Goal: Task Accomplishment & Management: Manage account settings

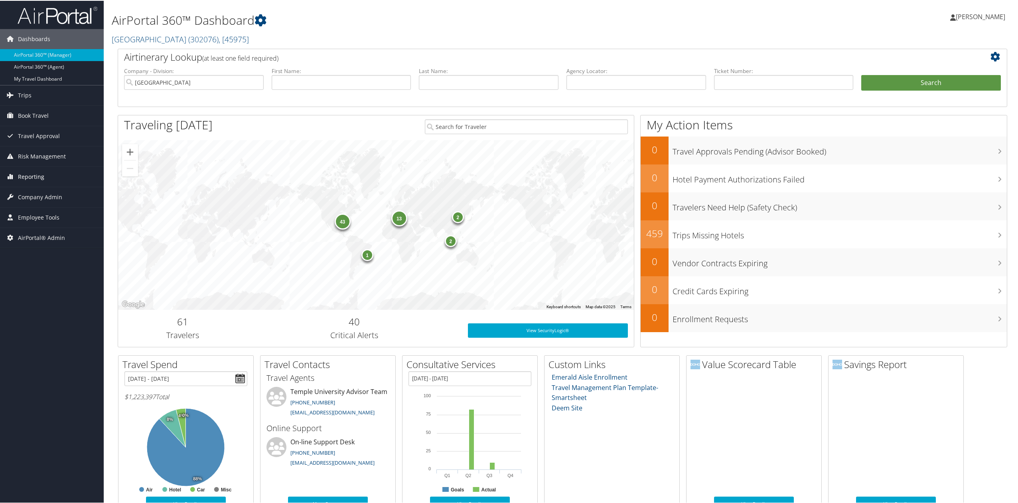
click at [63, 176] on link "Reporting" at bounding box center [52, 176] width 104 height 20
click at [636, 80] on input "text" at bounding box center [637, 81] width 140 height 15
paste input "DB9RKF"
type input "DB9RKF"
click at [256, 82] on input "Temple University" at bounding box center [194, 81] width 140 height 15
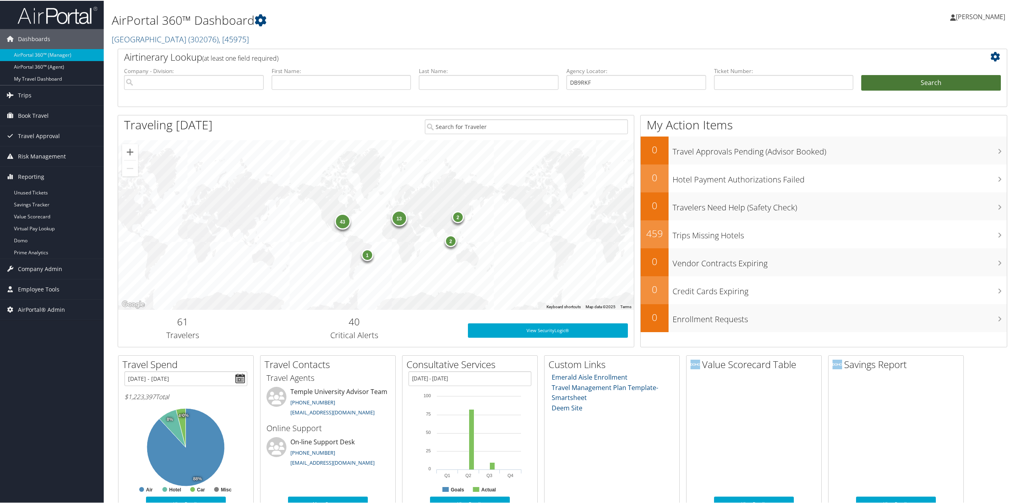
click at [939, 82] on button "Search" at bounding box center [931, 82] width 140 height 16
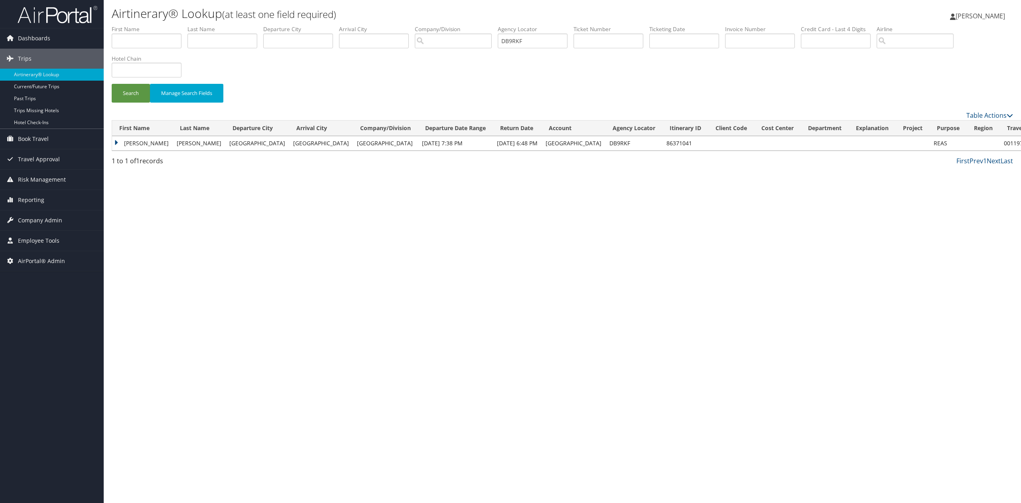
click at [115, 143] on td "BRIAN" at bounding box center [142, 143] width 61 height 14
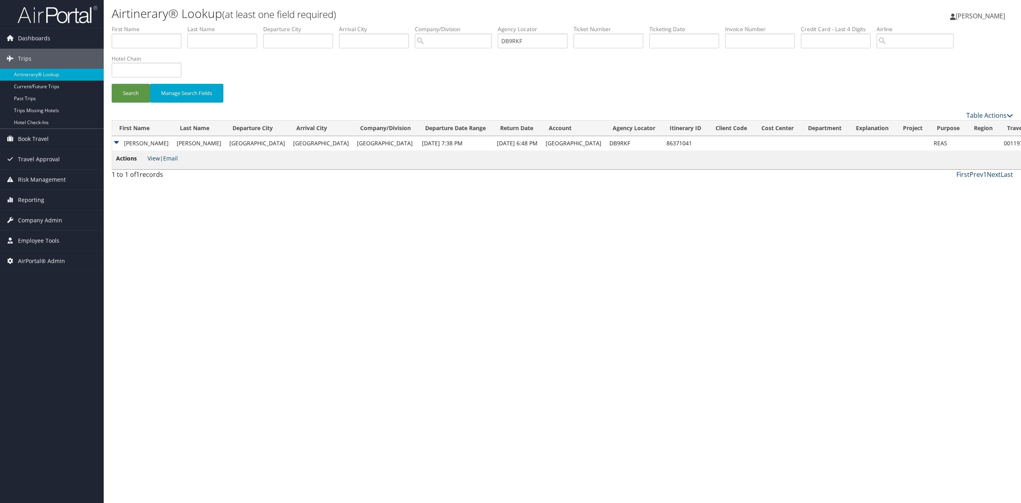
click at [156, 157] on link "View" at bounding box center [154, 158] width 12 height 8
click at [32, 18] on img at bounding box center [58, 14] width 80 height 19
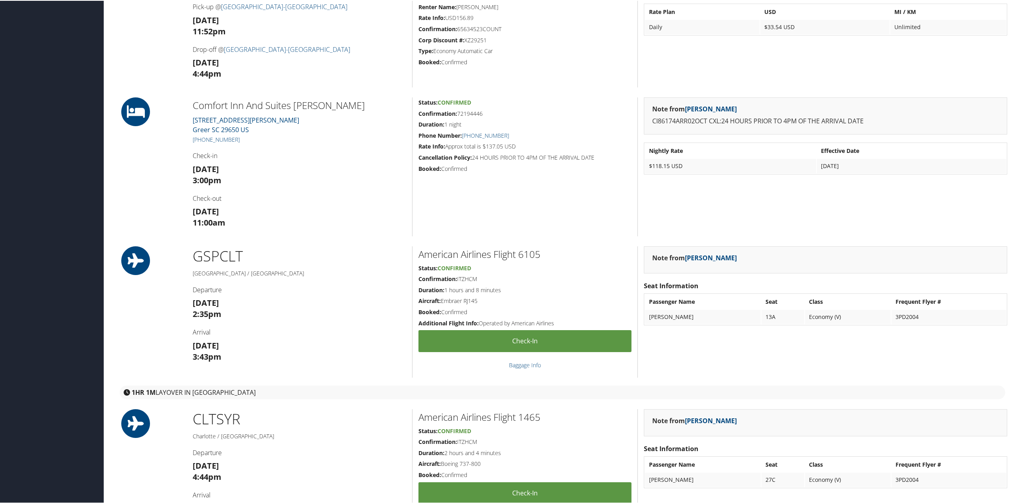
scroll to position [745, 0]
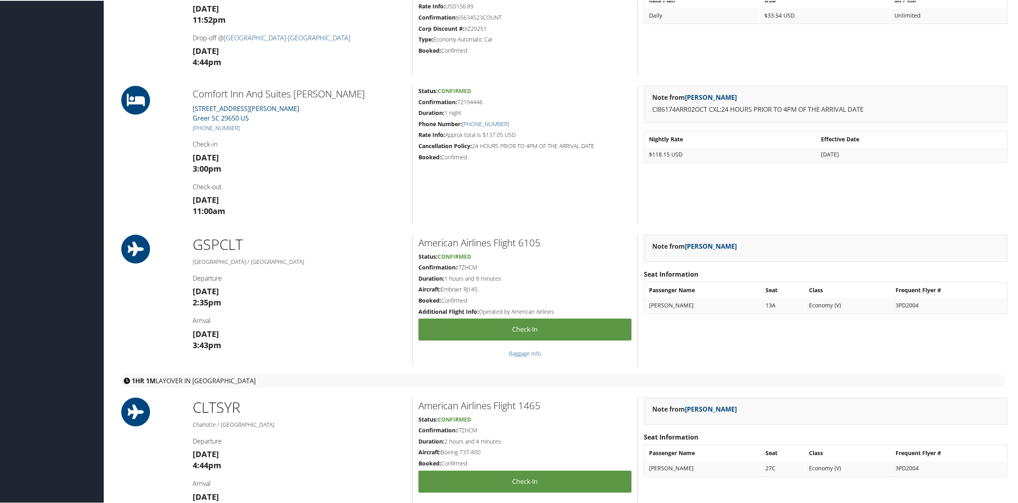
click at [470, 105] on h5 "Confirmation: 72194446" at bounding box center [525, 101] width 213 height 8
copy h5 "72194446"
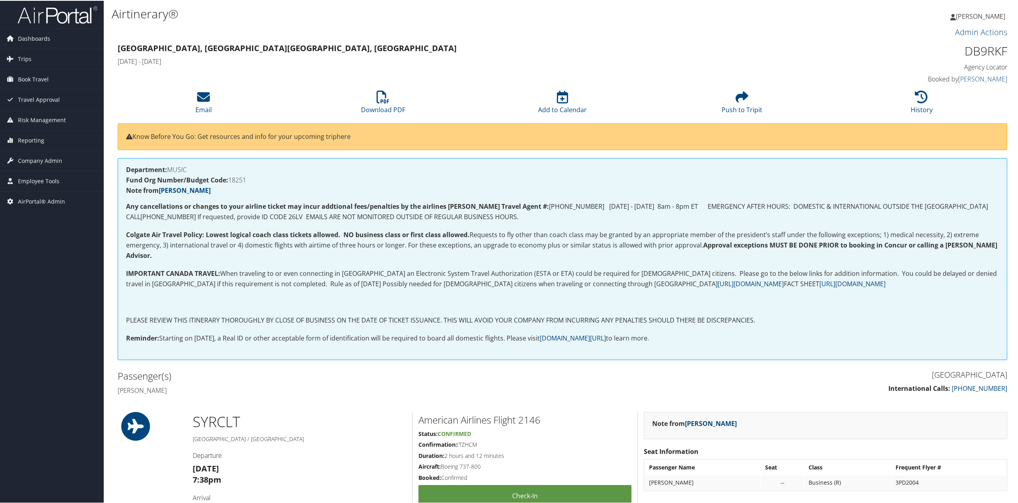
scroll to position [0, 0]
click at [375, 100] on li "Download PDF" at bounding box center [383, 102] width 180 height 32
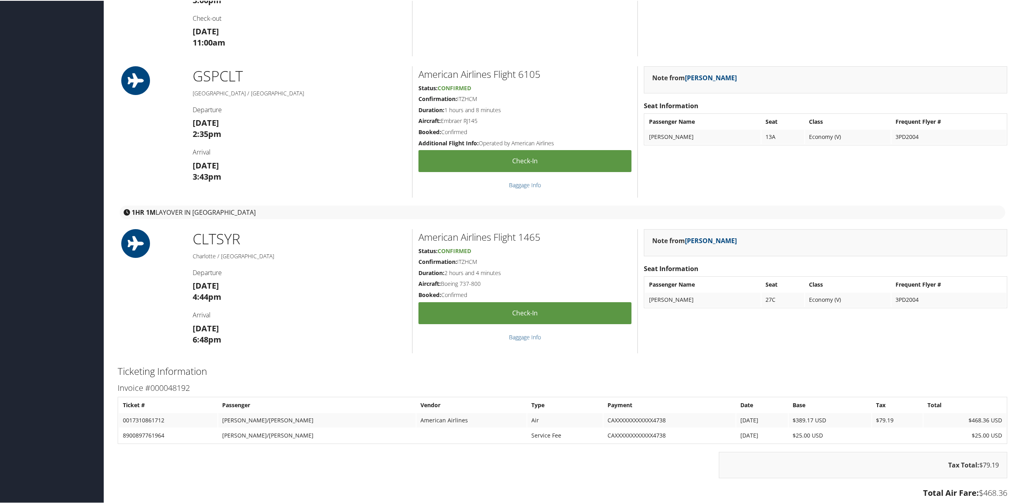
scroll to position [1064, 0]
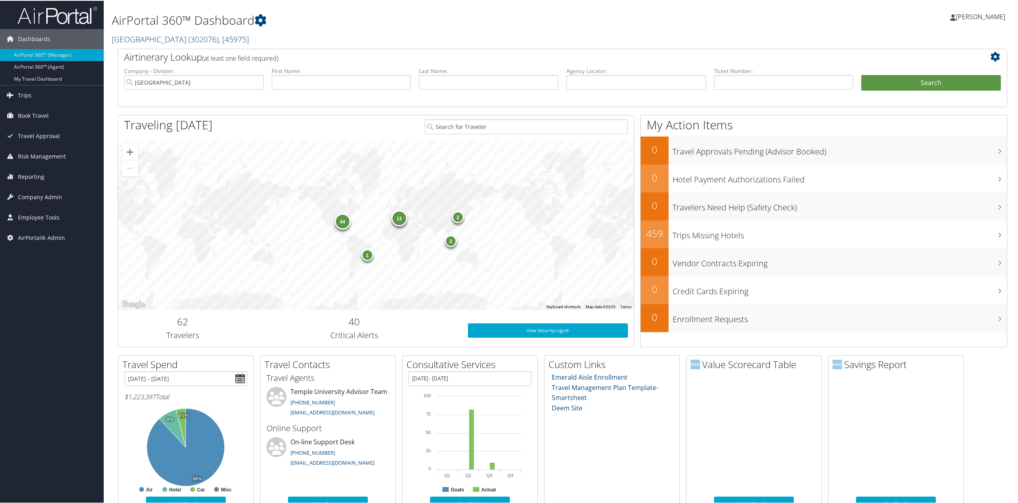
click at [163, 37] on link "Temple University ( 302076 ) , [ 45975 ]" at bounding box center [180, 38] width 137 height 11
click at [30, 333] on div "Dashboards AirPortal 360™ (Manager) AirPortal 360™ (Agent) My Travel Dashboard …" at bounding box center [510, 343] width 1021 height 686
click at [146, 34] on link "Temple University ( 302076 ) , [ 45975 ]" at bounding box center [180, 38] width 137 height 11
click at [149, 59] on input "search" at bounding box center [164, 53] width 105 height 15
type input "n"
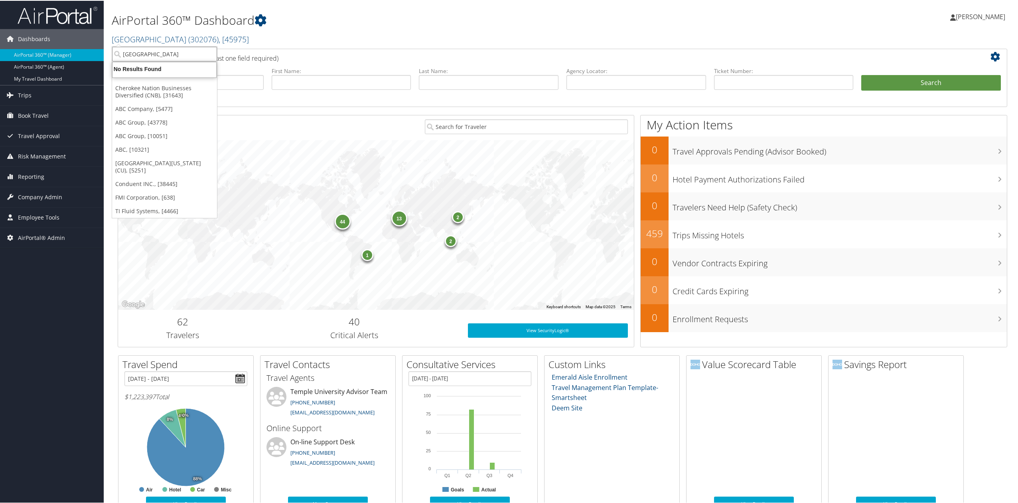
type input "boston"
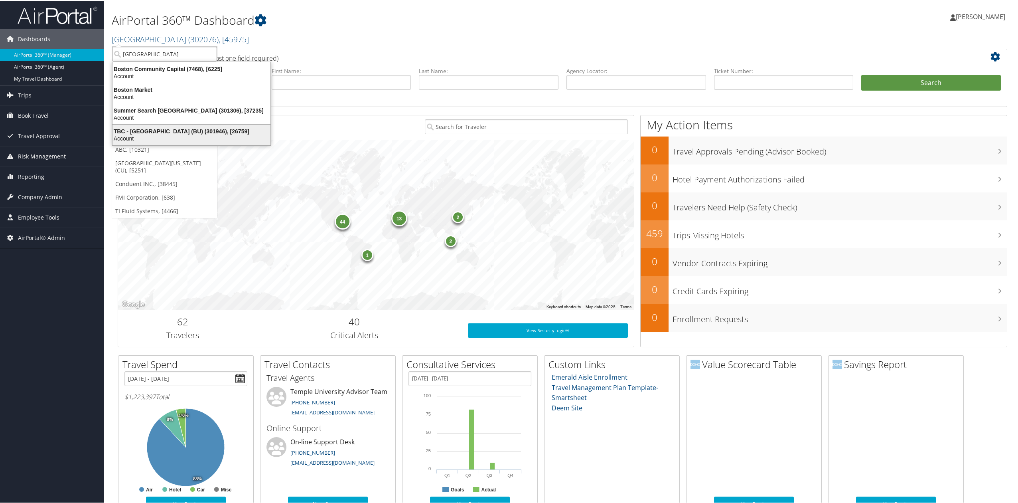
click at [179, 136] on div "Account" at bounding box center [192, 137] width 168 height 7
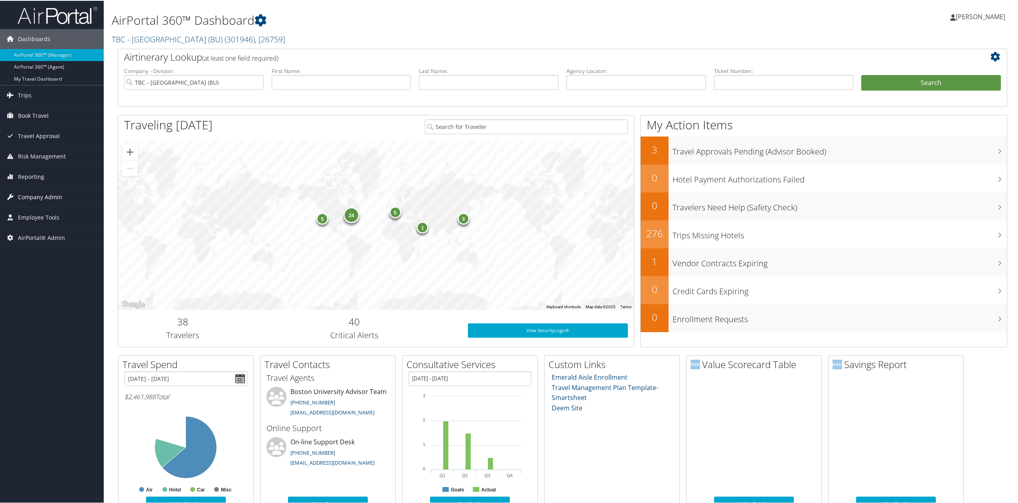
click at [56, 200] on span "Company Admin" at bounding box center [40, 196] width 44 height 20
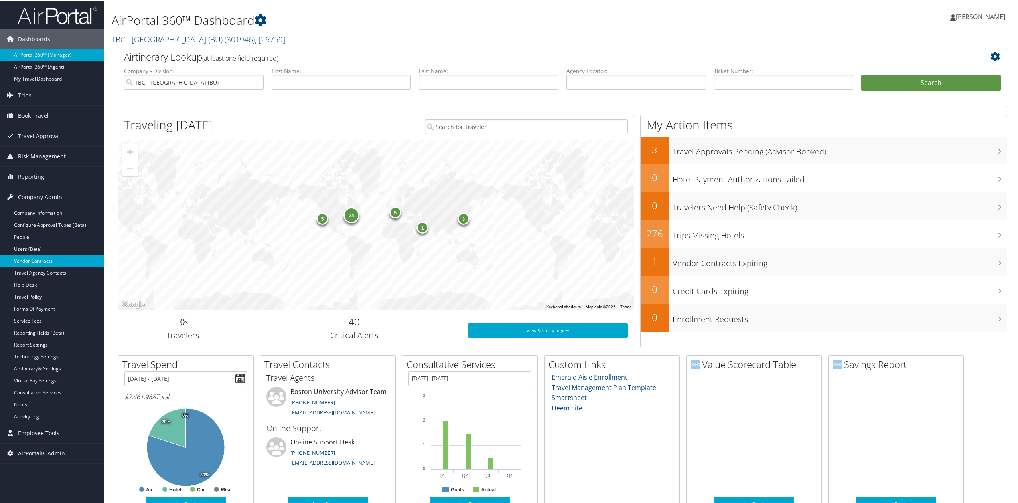
click at [47, 264] on link "Vendor Contracts" at bounding box center [52, 260] width 104 height 12
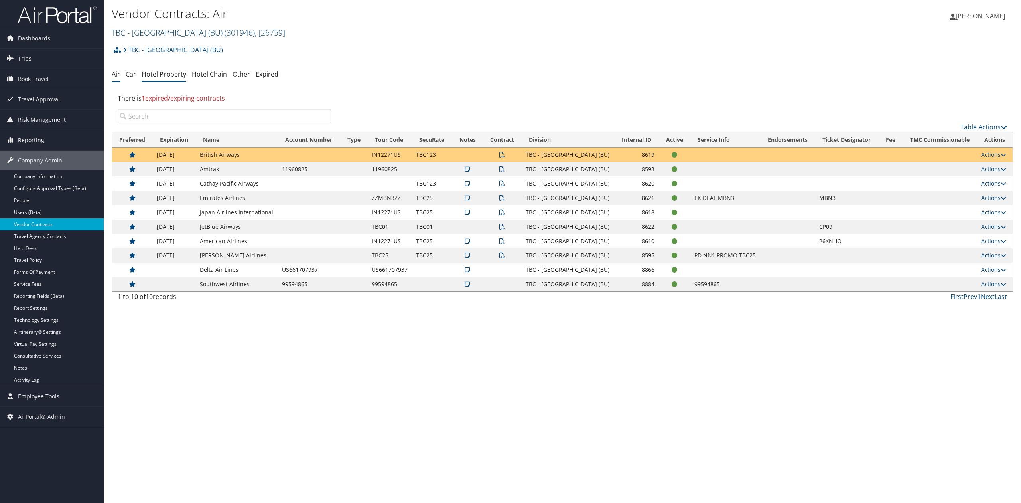
click at [166, 72] on link "Hotel Property" at bounding box center [164, 74] width 45 height 9
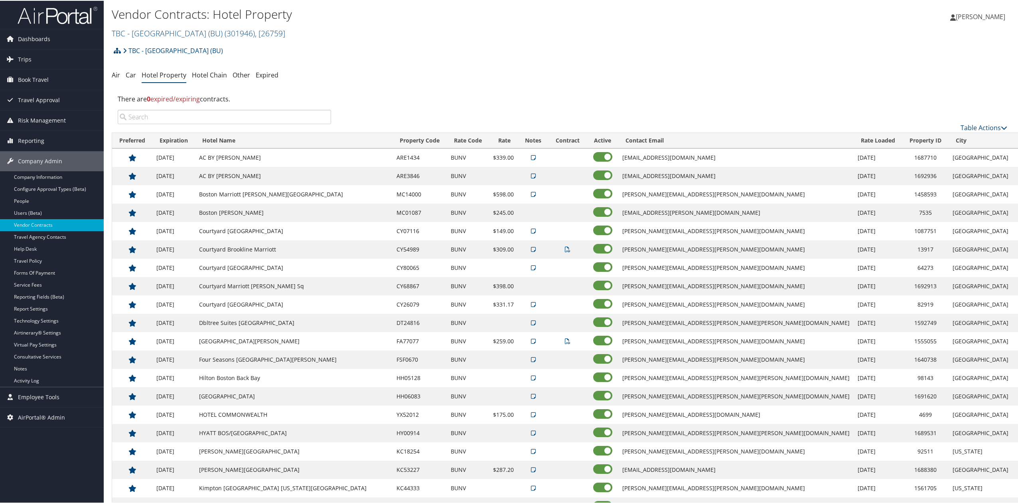
click at [203, 115] on input "search" at bounding box center [224, 116] width 213 height 14
type input "club"
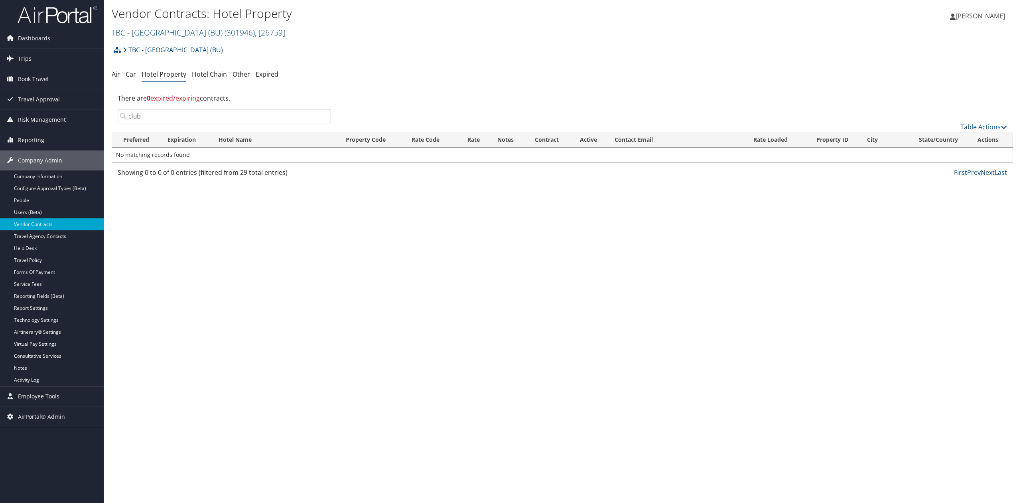
click at [324, 116] on input "club" at bounding box center [224, 116] width 213 height 14
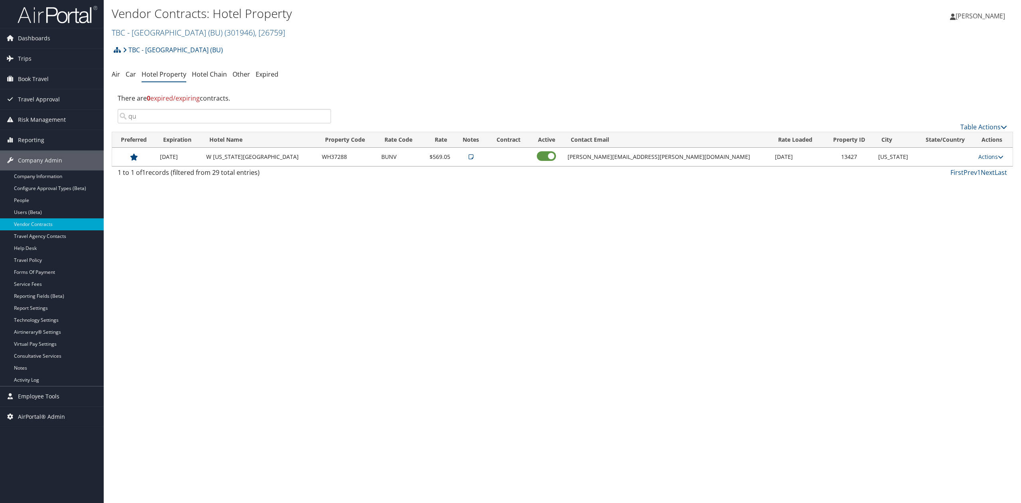
type input "q"
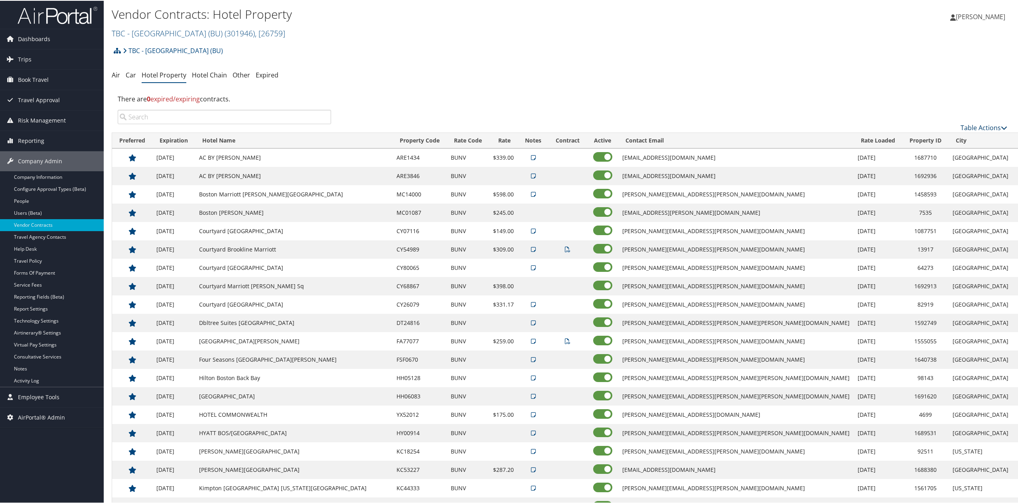
click at [980, 126] on link "Table Actions" at bounding box center [984, 126] width 47 height 9
click at [962, 141] on link "Add New Contract" at bounding box center [957, 140] width 105 height 14
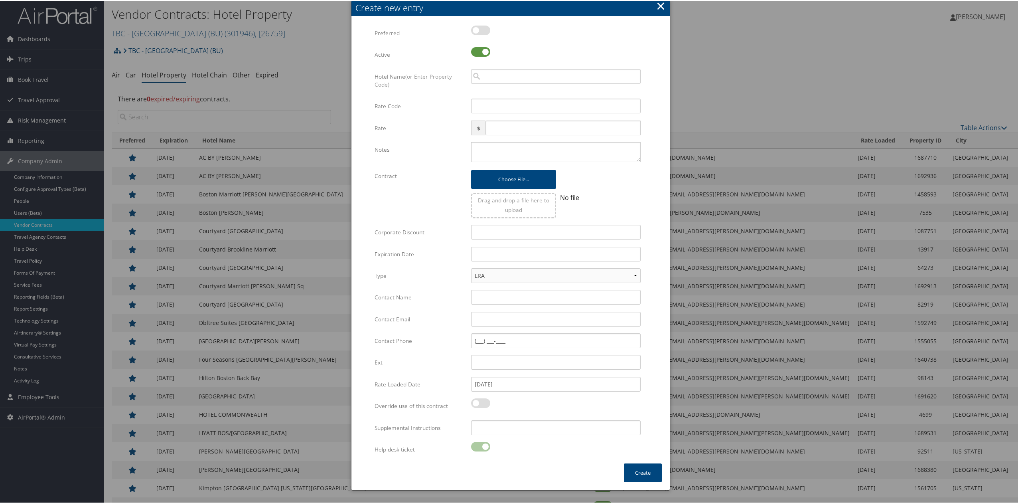
click at [477, 28] on label at bounding box center [480, 30] width 19 height 10
click at [477, 28] on input "checkbox" at bounding box center [477, 30] width 5 height 5
checkbox input "true"
click at [506, 82] on input "search" at bounding box center [556, 75] width 170 height 15
type input "30725"
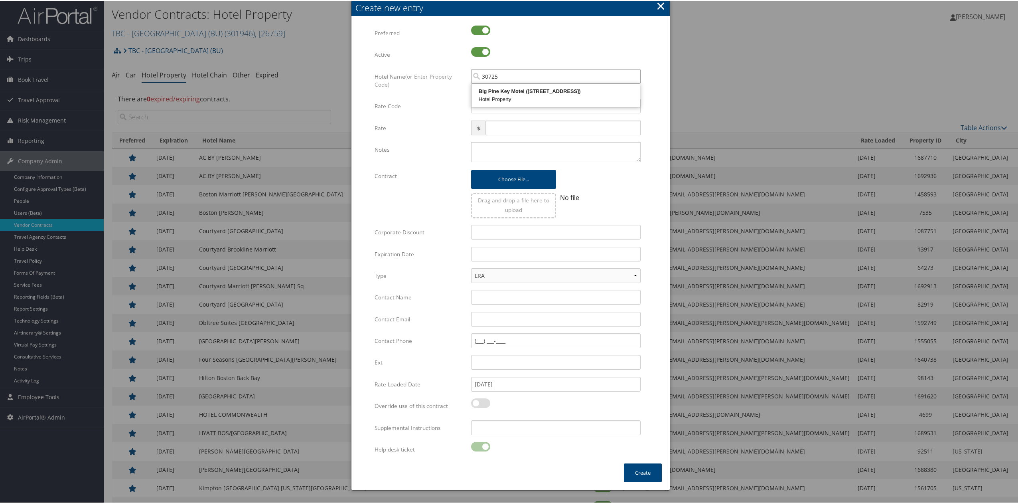
click at [481, 77] on input "30725" at bounding box center [556, 75] width 170 height 15
click at [536, 117] on div "Hotel Property - Travelport+ - CQ30725" at bounding box center [556, 121] width 166 height 8
type input "Club Quarters In Boston"
click at [503, 101] on input "Rate Code" at bounding box center [556, 105] width 170 height 15
type input "BUNV"
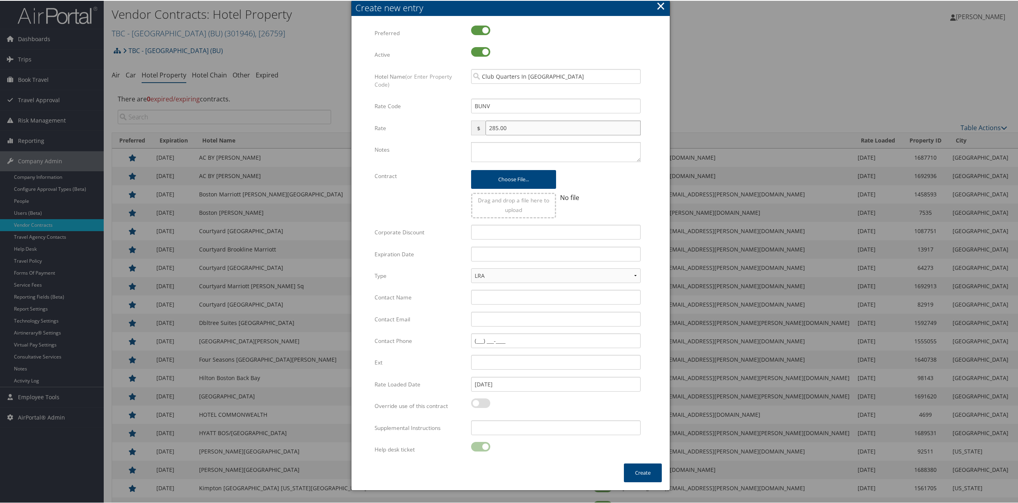
type input "285.00"
type textarea "STATIC RATE OF $285 SEASONAL / ALSO PART OF DYANMIC CHAINWIDE DISCOUNT RATE. SA…"
click at [490, 254] on input "text" at bounding box center [556, 253] width 170 height 15
click at [547, 269] on th at bounding box center [550, 271] width 11 height 11
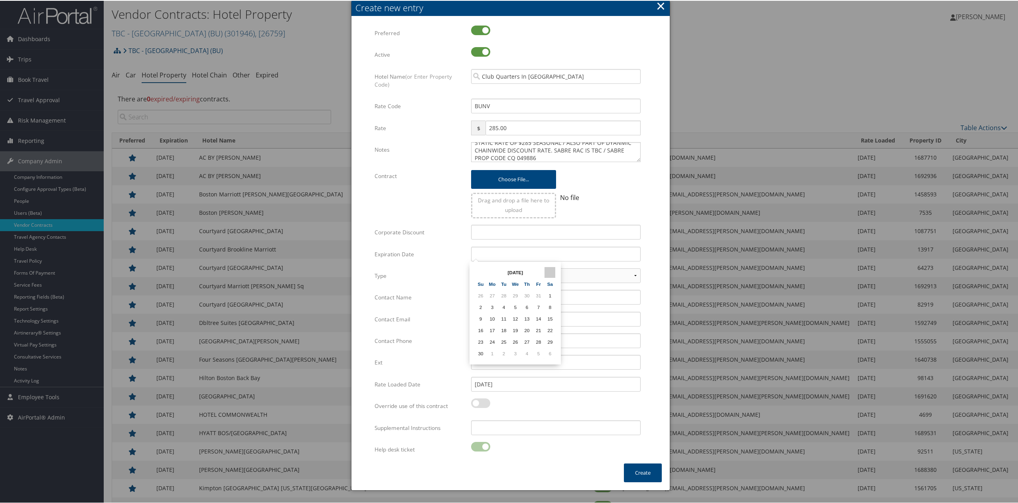
click at [548, 269] on th at bounding box center [550, 271] width 11 height 11
click at [510, 339] on td "31" at bounding box center [515, 341] width 11 height 11
type input "[DATE]"
click at [507, 286] on div "LRA NLRA" at bounding box center [556, 277] width 170 height 21
click at [507, 296] on input "Contact Name" at bounding box center [556, 296] width 170 height 15
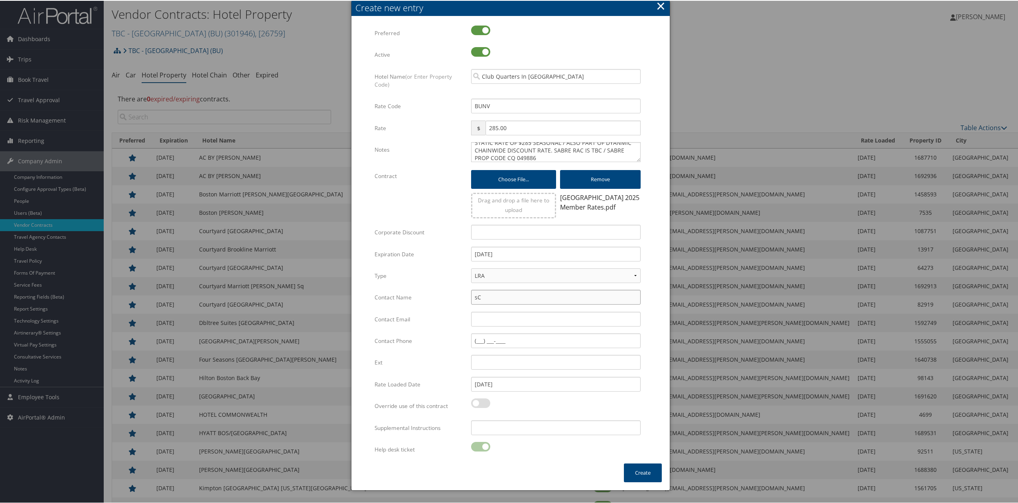
type input "s"
type input "SCOTT THOMPSON"
type input "STHOOMPSON@CLUBQUARTERS.COM"
type input "(617) 960-9106"
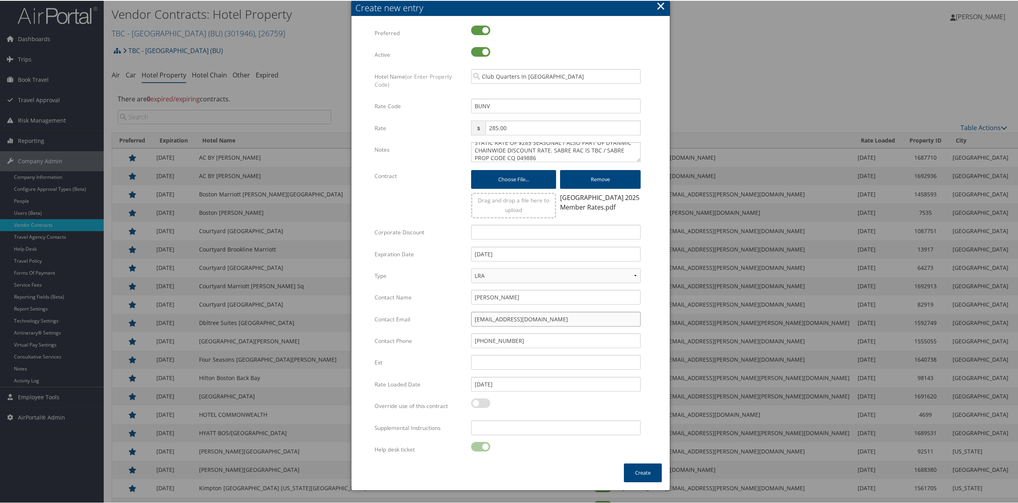
click at [488, 318] on input "STHOOMPSON@CLUBQUARTERS.COM" at bounding box center [556, 318] width 170 height 15
type input "STHOMPSON@CLUBQUARTERS.COM"
click at [646, 476] on button "Create" at bounding box center [643, 471] width 38 height 19
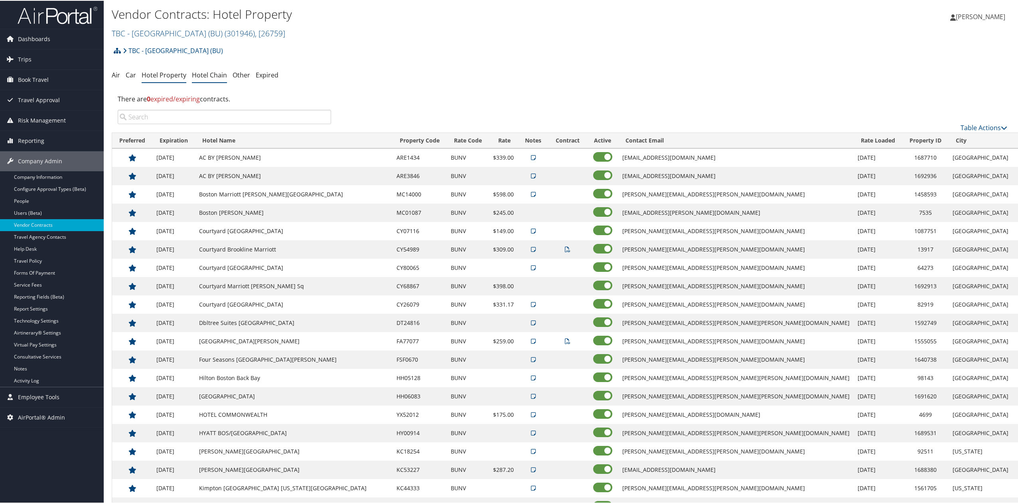
click at [210, 74] on link "Hotel Chain" at bounding box center [209, 74] width 35 height 9
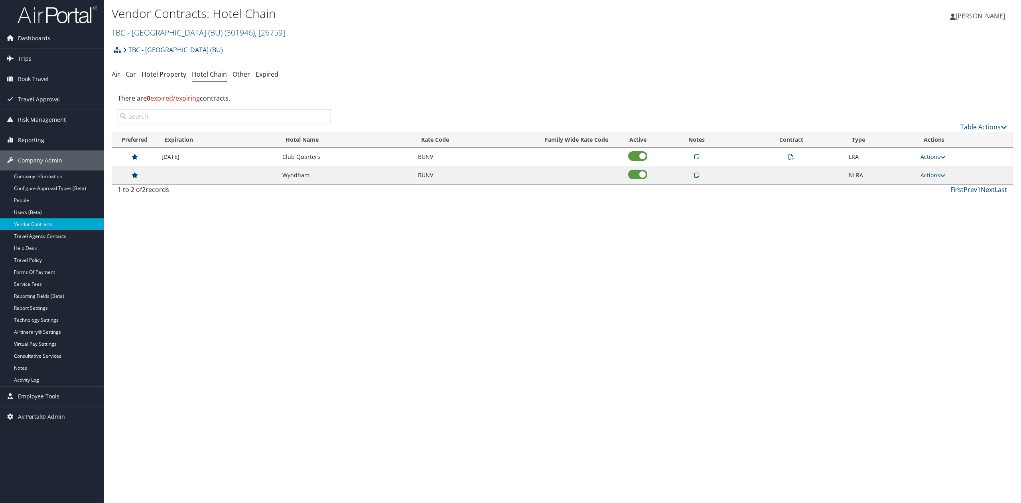
click at [934, 154] on link "Actions" at bounding box center [933, 157] width 25 height 8
click at [921, 194] on link "Edit" at bounding box center [918, 196] width 50 height 14
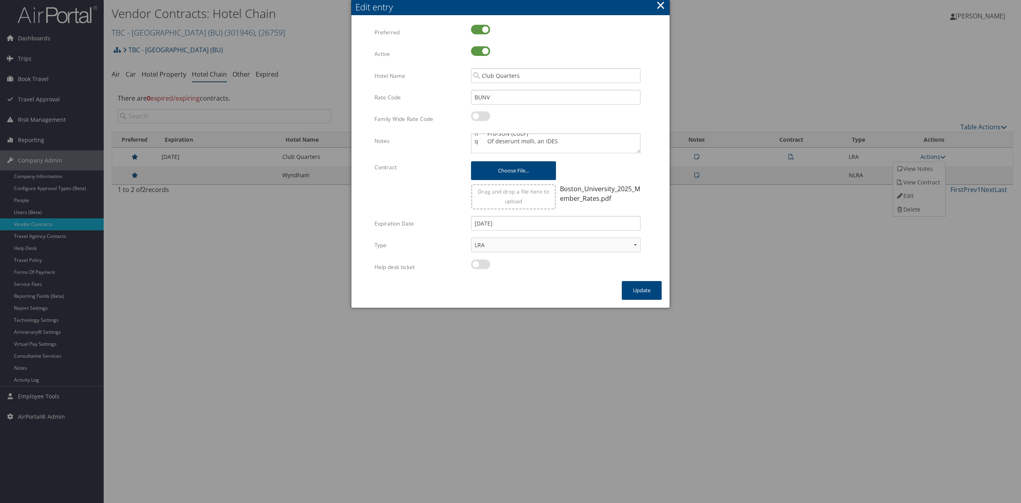
scroll to position [307, 0]
click at [626, 146] on textarea "Notes" at bounding box center [556, 143] width 170 height 20
type textarea "Lorem ipsumd si AM+ Con 4950; Adi elits doeiu tem Incidi utl etdol ma ali eni. …"
click at [630, 286] on button "Update" at bounding box center [642, 290] width 40 height 19
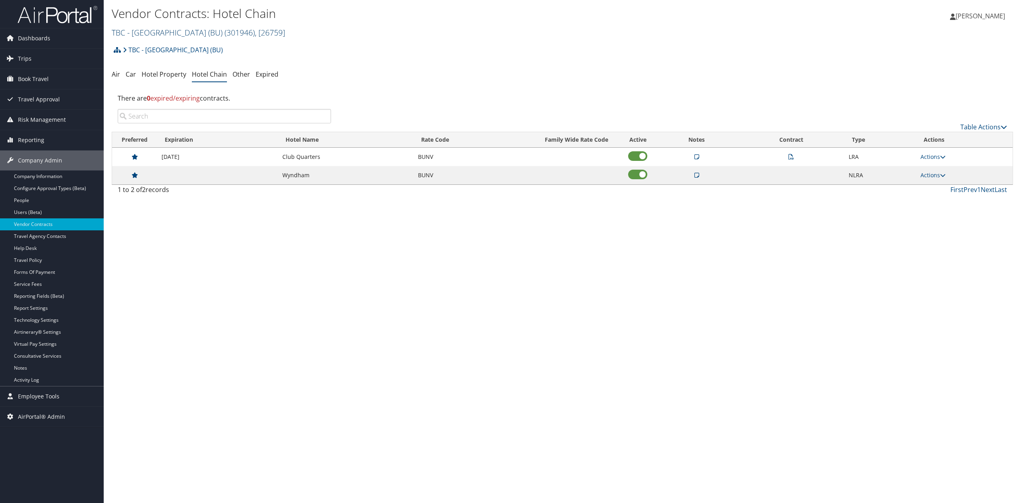
click at [144, 32] on link "TBC - [GEOGRAPHIC_DATA] (BU) ( 301946 ) , [ 26759 ]" at bounding box center [199, 32] width 174 height 11
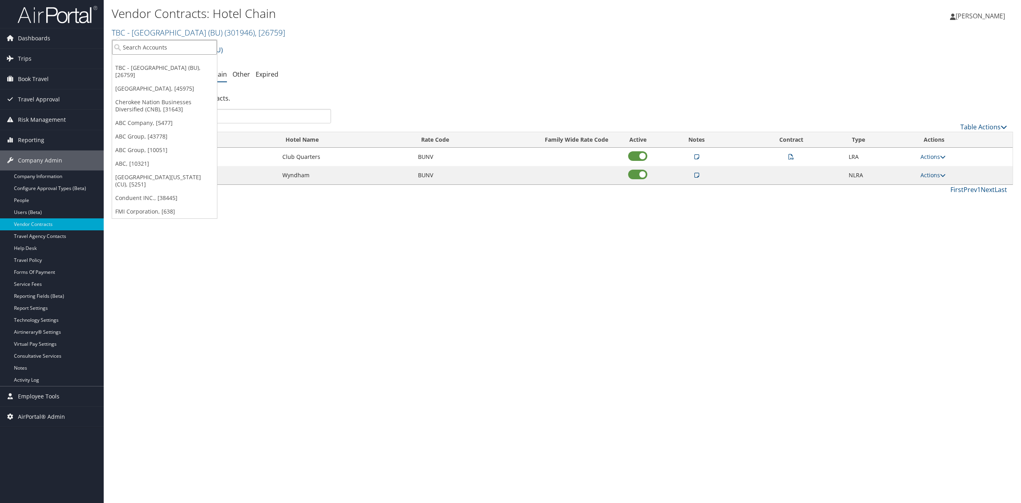
click at [136, 49] on input "search" at bounding box center [164, 47] width 105 height 15
type input "TBC"
click at [160, 78] on div "TBC - [GEOGRAPHIC_DATA] (301953), [44836] Account" at bounding box center [193, 86] width 158 height 18
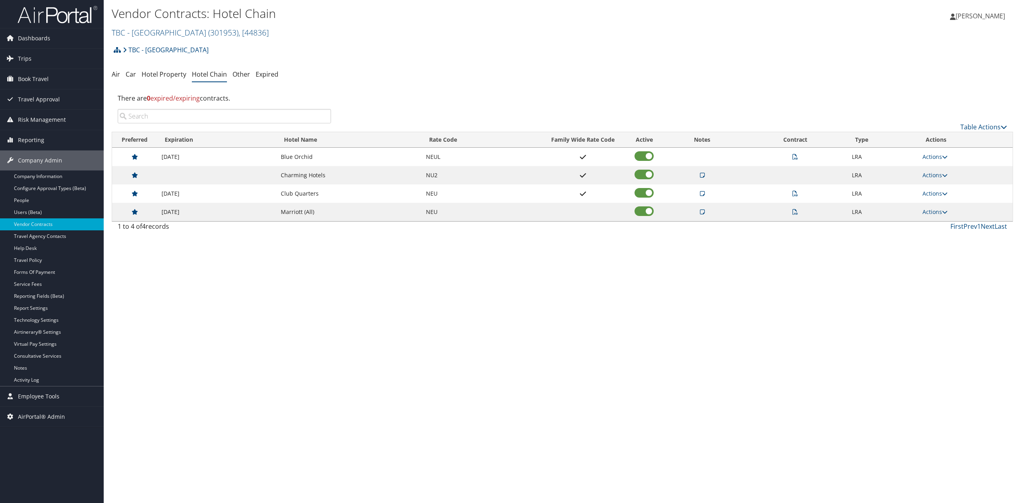
click at [701, 195] on icon at bounding box center [702, 194] width 5 height 6
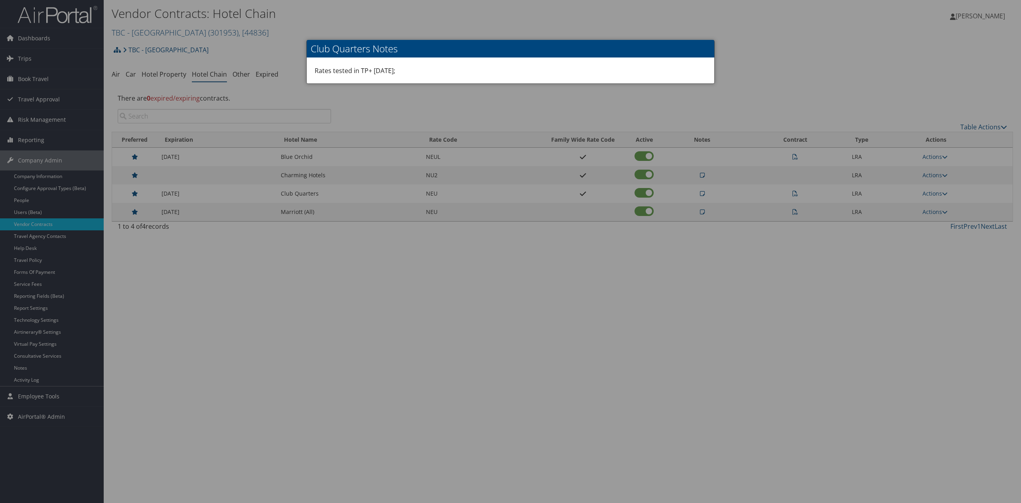
click at [931, 197] on div at bounding box center [510, 251] width 1021 height 503
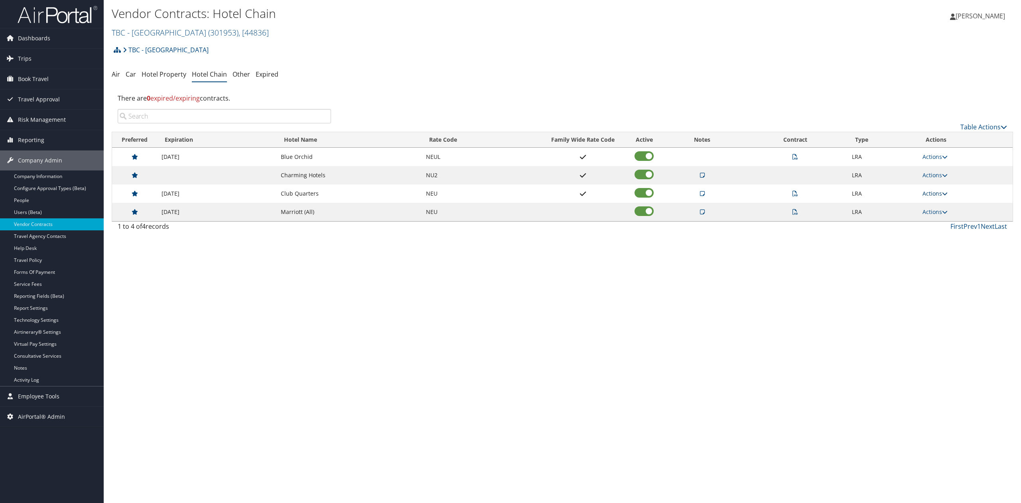
click at [930, 196] on link "Actions" at bounding box center [935, 194] width 25 height 8
click at [913, 228] on link "Edit" at bounding box center [920, 233] width 50 height 14
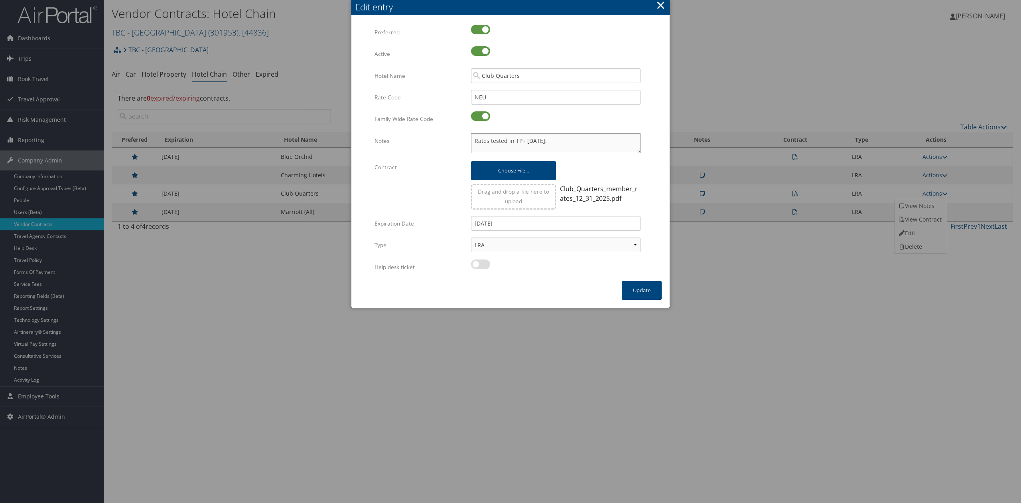
click at [583, 141] on textarea "Rates tested in TP+ Aug 2025;" at bounding box center [556, 143] width 170 height 20
type textarea "Rates tested in TP+ Aug 2025; LOADED IN SABRE UNDER TBC FOR BOTH TBC'S"
drag, startPoint x: 626, startPoint y: 280, endPoint x: 630, endPoint y: 282, distance: 4.1
click at [626, 280] on div "Edit entry Multiple values The selected items contain different values for this…" at bounding box center [511, 140] width 318 height 280
click at [642, 290] on button "Update" at bounding box center [642, 290] width 40 height 19
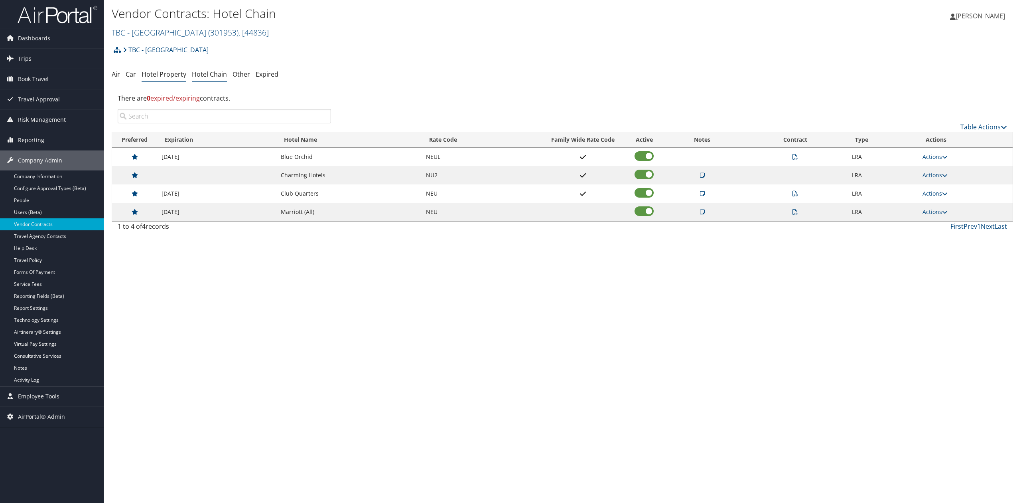
click at [155, 75] on link "Hotel Property" at bounding box center [164, 74] width 45 height 9
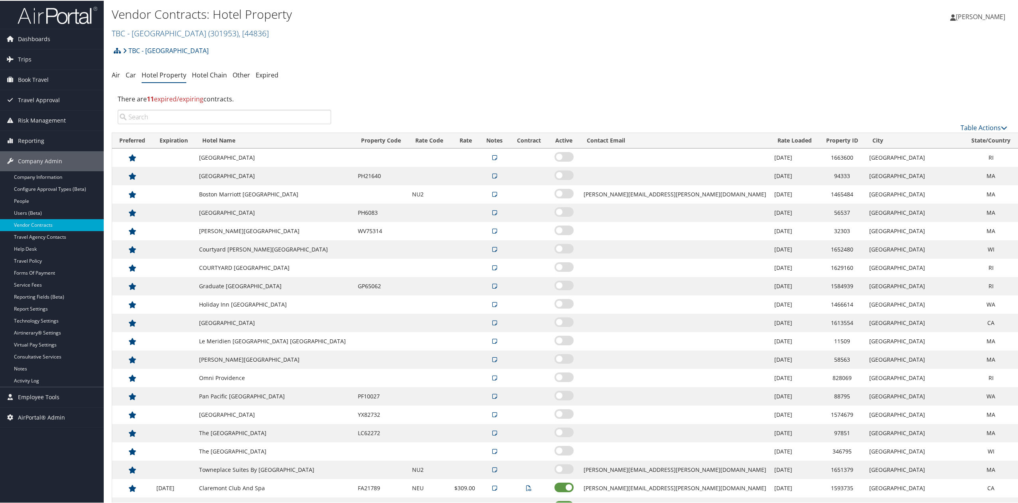
click at [196, 115] on input "search" at bounding box center [224, 116] width 213 height 14
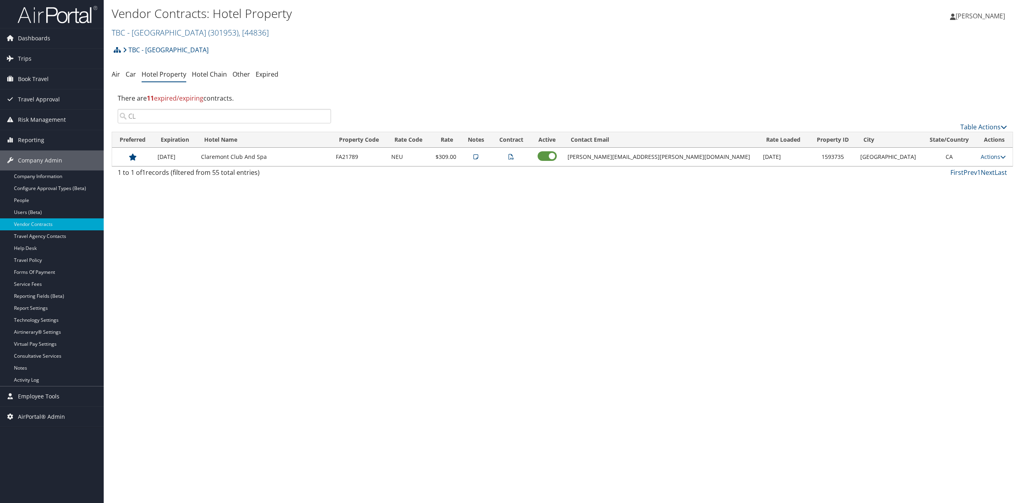
type input "C"
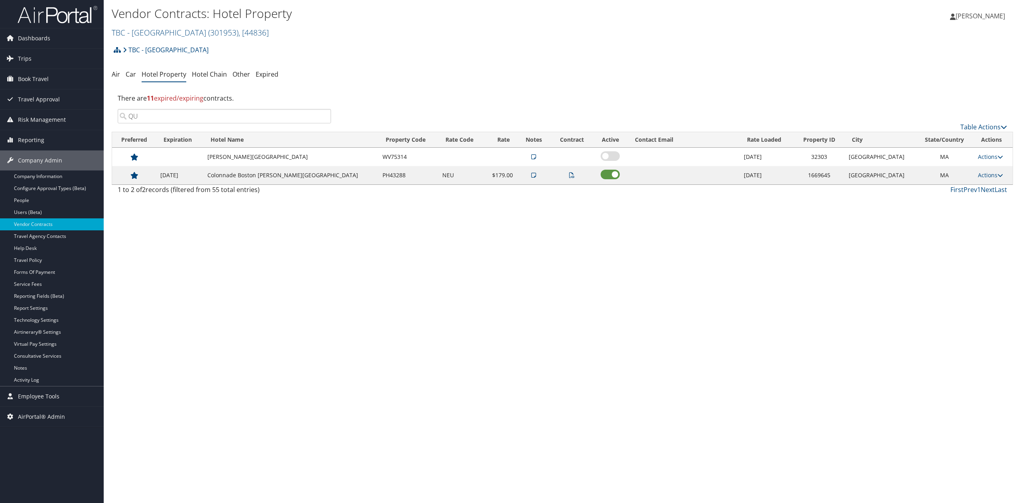
type input "Q"
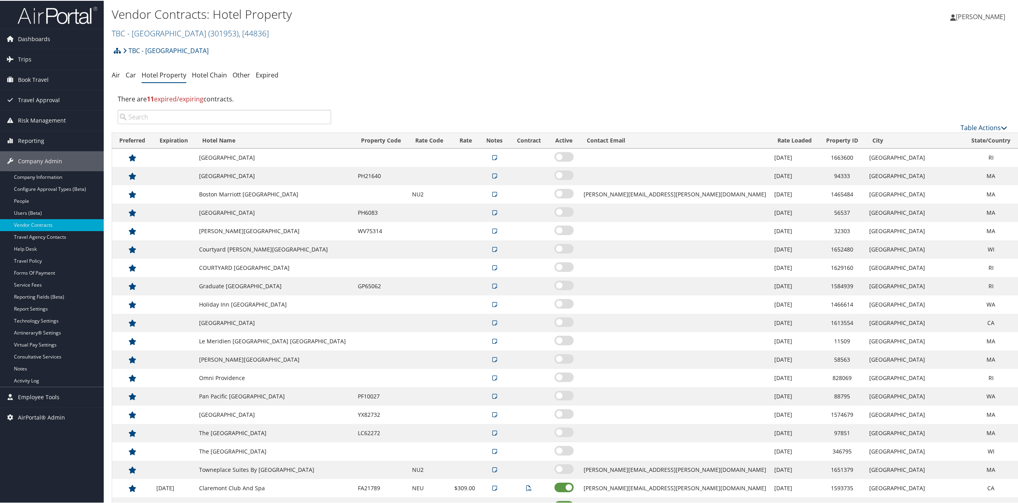
click at [985, 123] on link "Table Actions" at bounding box center [984, 126] width 47 height 9
click at [696, 63] on div at bounding box center [510, 251] width 1021 height 503
drag, startPoint x: 968, startPoint y: 115, endPoint x: 968, endPoint y: 120, distance: 4.8
click at [968, 115] on div "Table Actions" at bounding box center [675, 120] width 676 height 23
click at [967, 124] on link "Table Actions" at bounding box center [984, 126] width 47 height 9
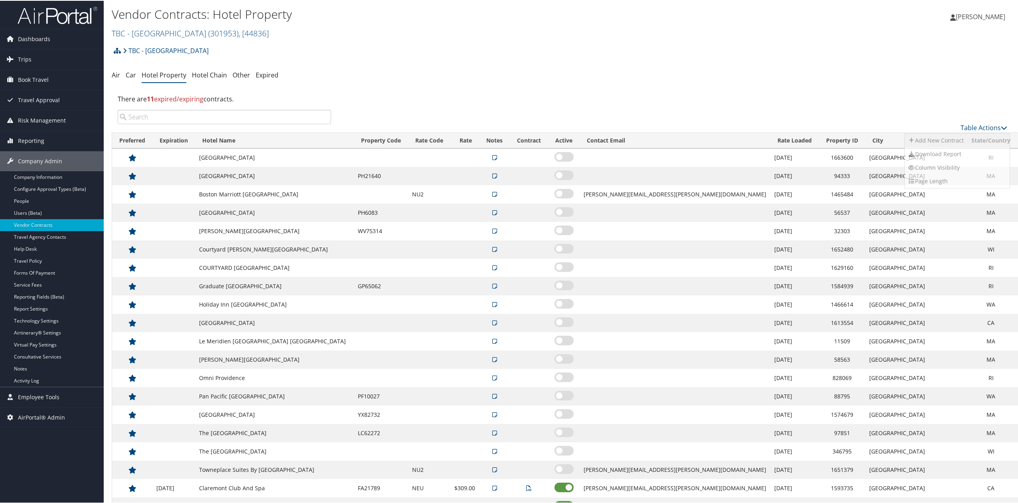
click at [912, 140] on icon at bounding box center [911, 140] width 7 height 6
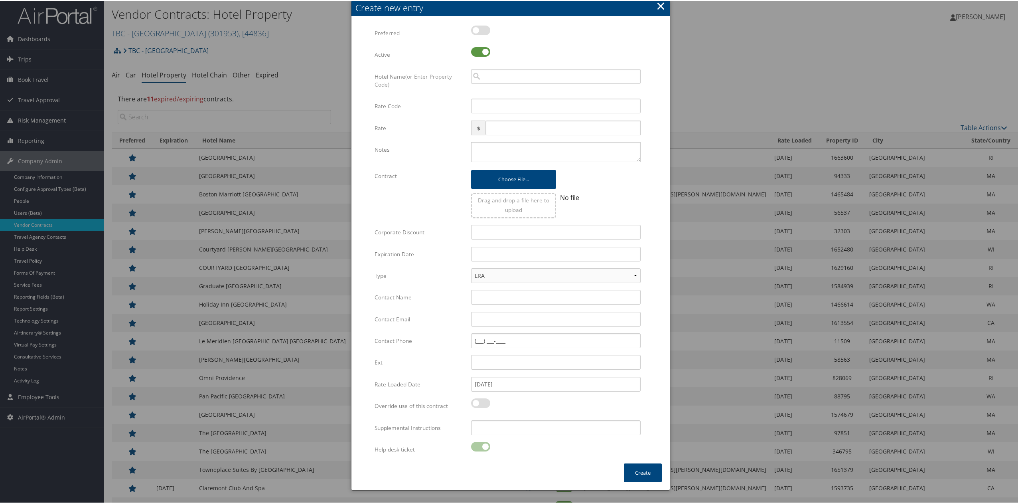
click at [484, 30] on label at bounding box center [480, 30] width 19 height 10
click at [480, 30] on input "checkbox" at bounding box center [477, 30] width 5 height 5
checkbox input "true"
click at [487, 74] on input "search" at bounding box center [556, 75] width 170 height 15
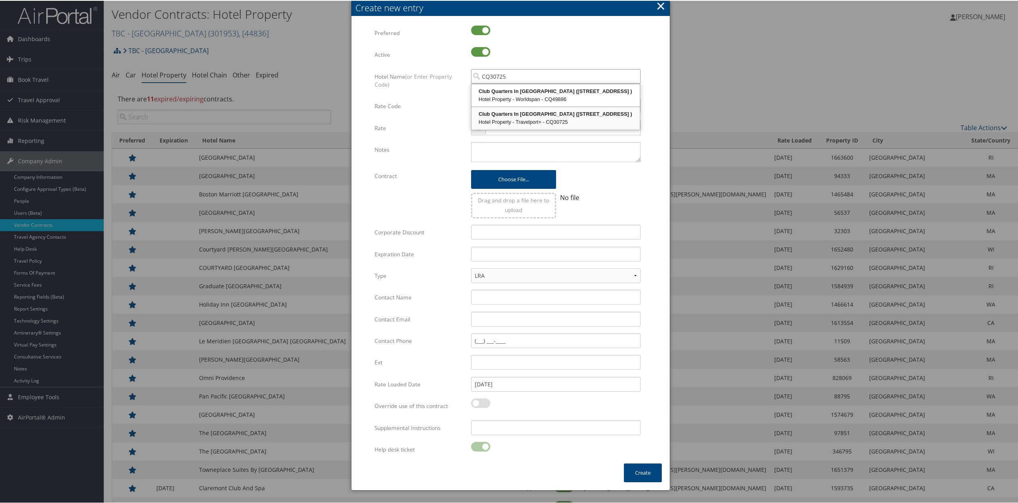
click at [495, 117] on div "Club Quarters In Boston (161 Devonshire Street )" at bounding box center [556, 113] width 166 height 8
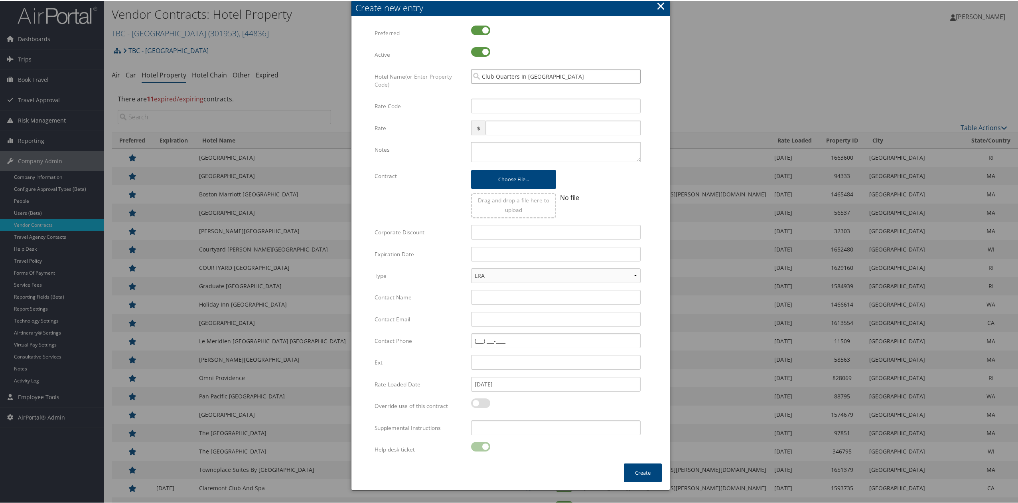
type input "Club Quarters In Boston"
click at [497, 106] on input "Rate Code" at bounding box center [556, 105] width 170 height 15
type input "NEU"
click at [503, 132] on input "text" at bounding box center [563, 127] width 155 height 15
type input "285.00"
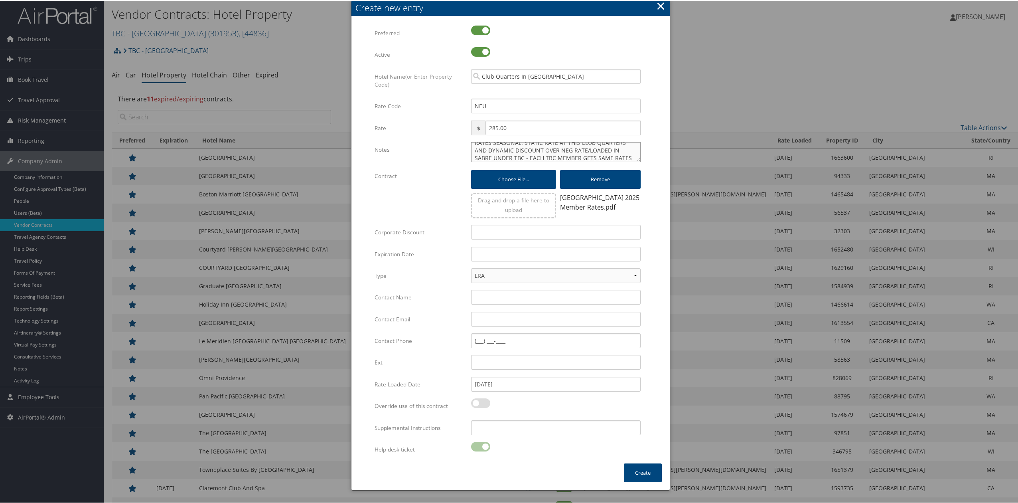
scroll to position [14, 0]
type textarea "RATES SEASONAL. STATIC RATE AT THIS CLUB QUARTERS AND DYNAMIC DISCOUNT OVER NEG…"
click at [481, 248] on input "text" at bounding box center [556, 253] width 170 height 15
click at [546, 271] on th at bounding box center [550, 271] width 11 height 11
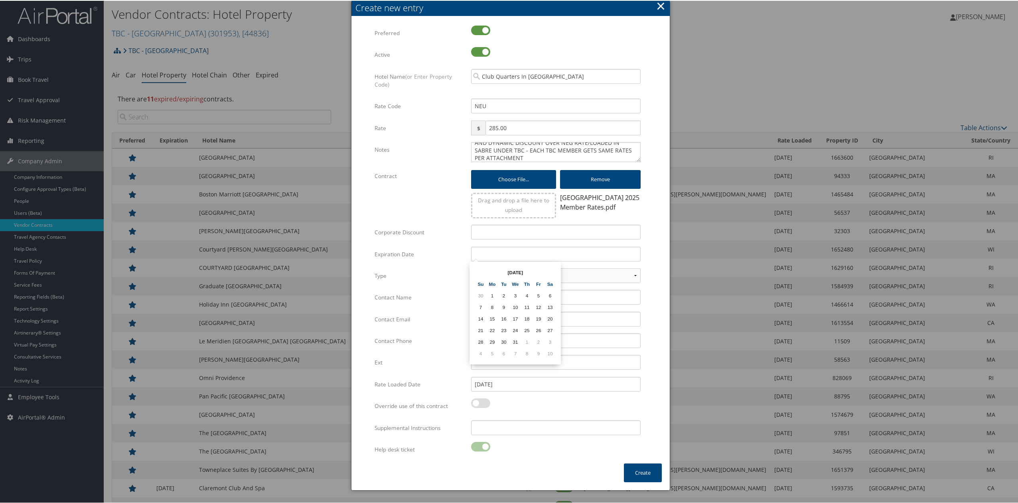
click at [514, 341] on td "31" at bounding box center [515, 341] width 11 height 11
type input "[DATE]"
click at [481, 296] on input "Contact Name" at bounding box center [556, 296] width 170 height 15
type input "SCOTT THOMPSON"
type input "STHOMPSON@CLUBQUARTERS.COM"
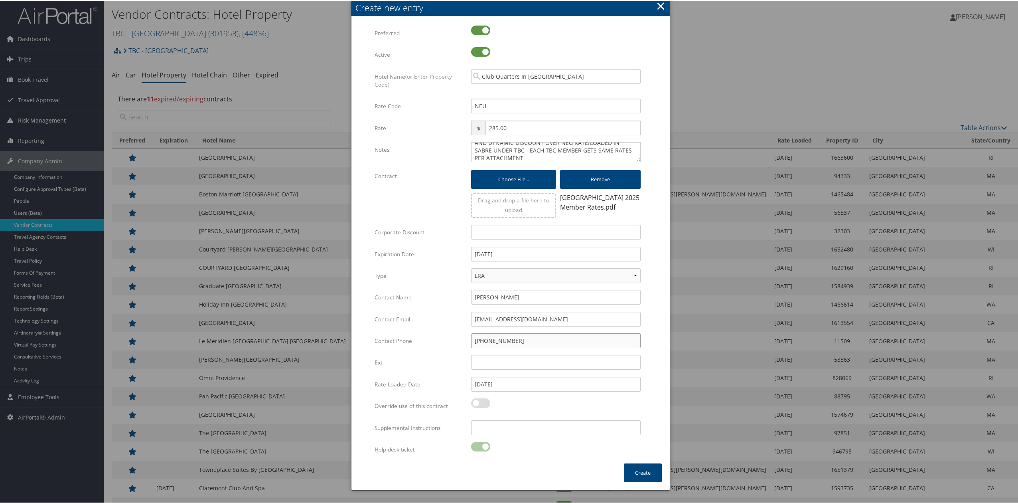
type input "(617) 960-9106"
click at [642, 473] on button "Create" at bounding box center [643, 471] width 38 height 19
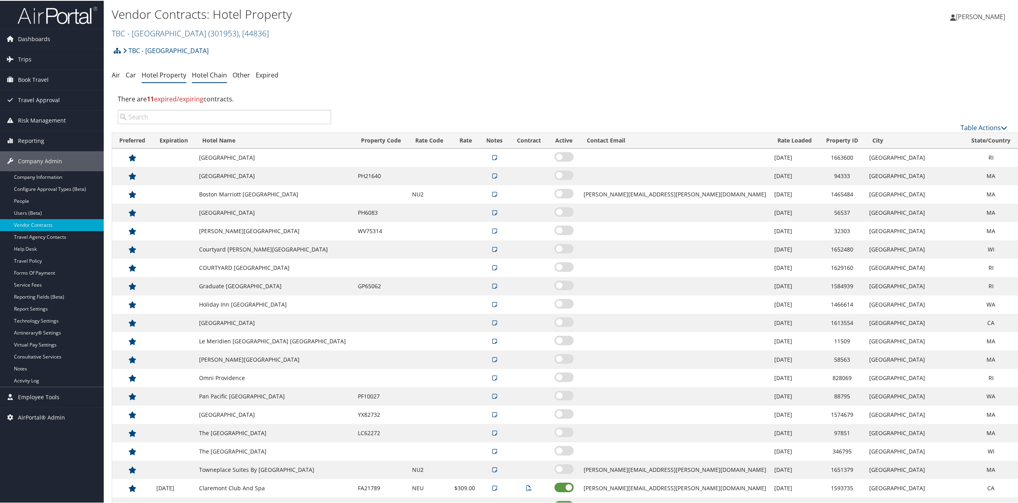
click at [195, 74] on link "Hotel Chain" at bounding box center [209, 74] width 35 height 9
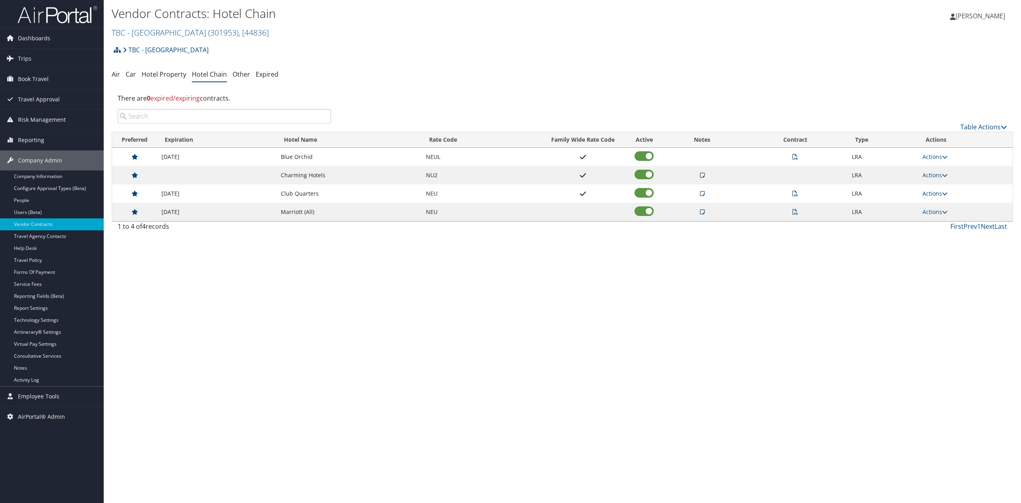
click at [939, 196] on link "Actions" at bounding box center [935, 194] width 25 height 8
click at [923, 228] on link "Edit" at bounding box center [920, 233] width 50 height 14
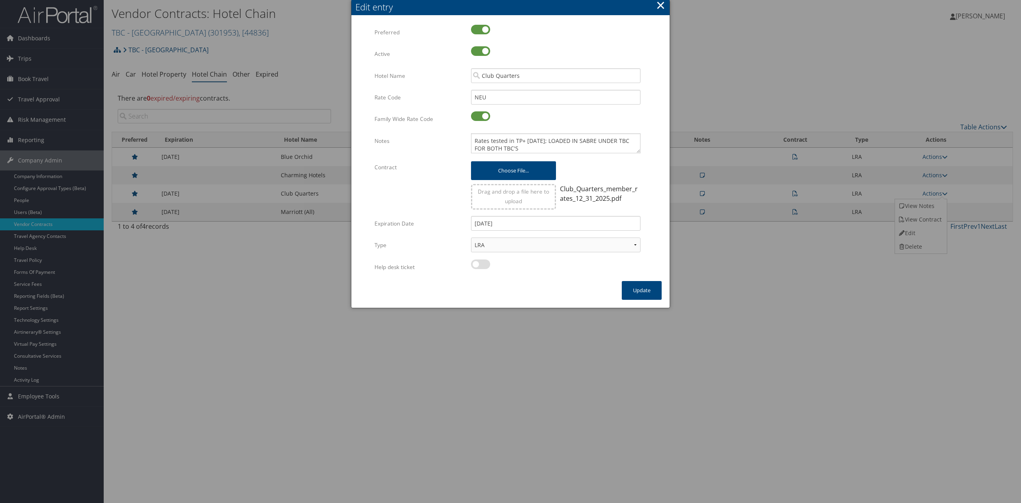
scroll to position [2, 0]
click at [664, 6] on button "×" at bounding box center [660, 5] width 9 height 16
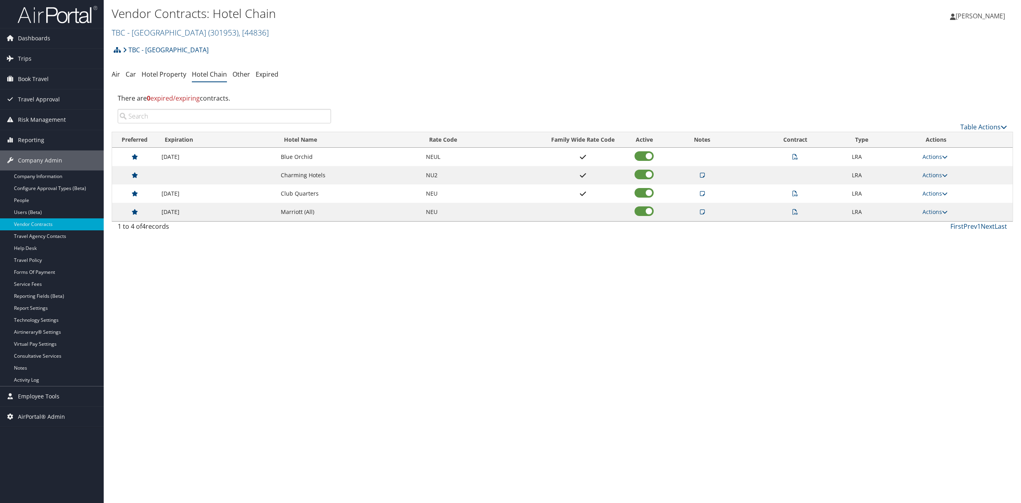
drag, startPoint x: 385, startPoint y: 316, endPoint x: 391, endPoint y: 308, distance: 9.9
click at [387, 315] on div "Vendor Contracts: Hotel Chain TBC - Northeastern University ( 301953 ) , [ 4483…" at bounding box center [563, 251] width 918 height 503
drag, startPoint x: 176, startPoint y: 371, endPoint x: 179, endPoint y: 296, distance: 75.1
click at [176, 366] on div "Vendor Contracts: Hotel Chain TBC - Northeastern University ( 301953 ) , [ 4483…" at bounding box center [563, 251] width 918 height 503
click at [158, 34] on link "TBC - Northeastern University ( 301953 ) , [ 44836 ]" at bounding box center [190, 32] width 157 height 11
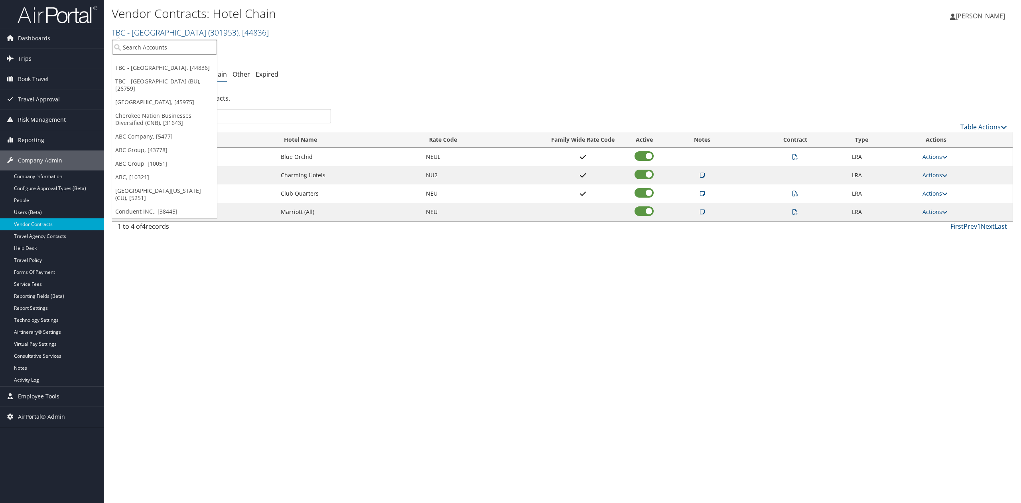
click at [158, 48] on input "search" at bounding box center [164, 47] width 105 height 15
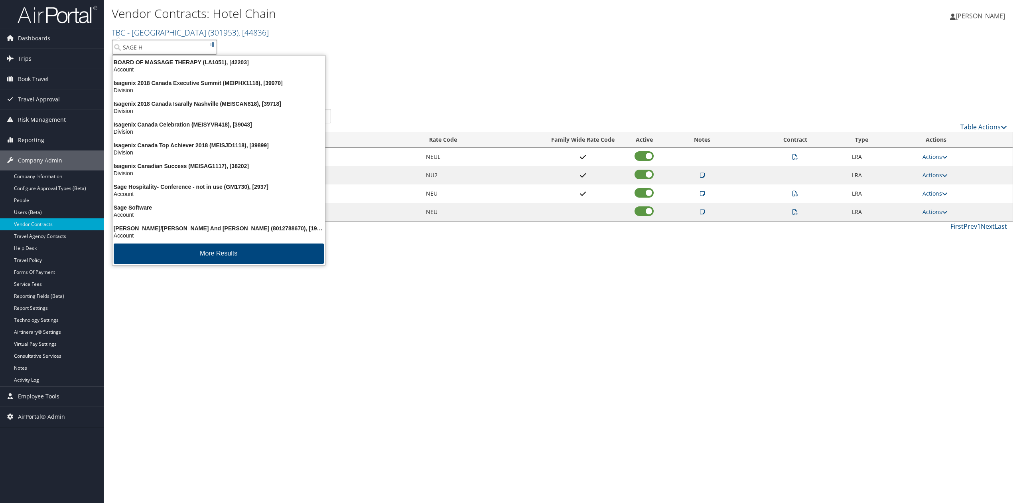
type input "SAGE HO"
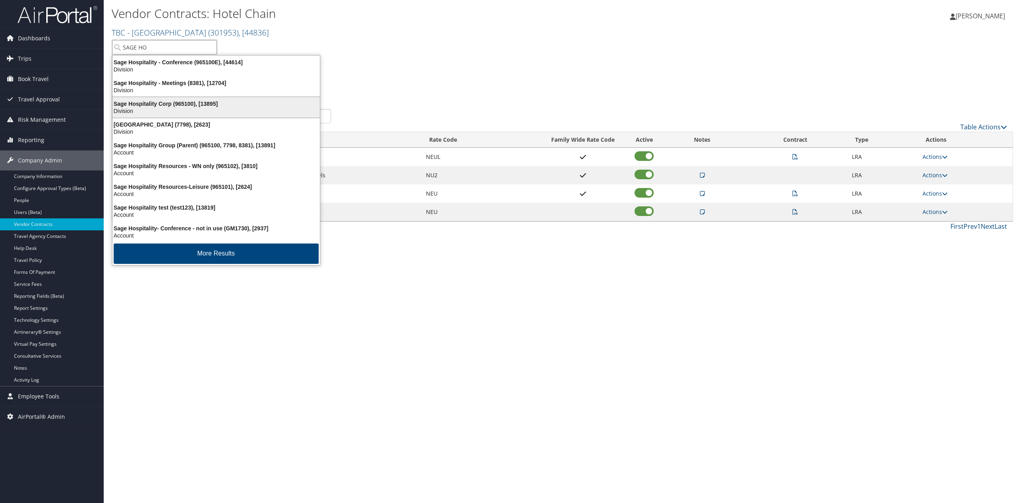
click at [158, 101] on div "Sage Hospitality Corp (965100), [13895]" at bounding box center [216, 103] width 217 height 7
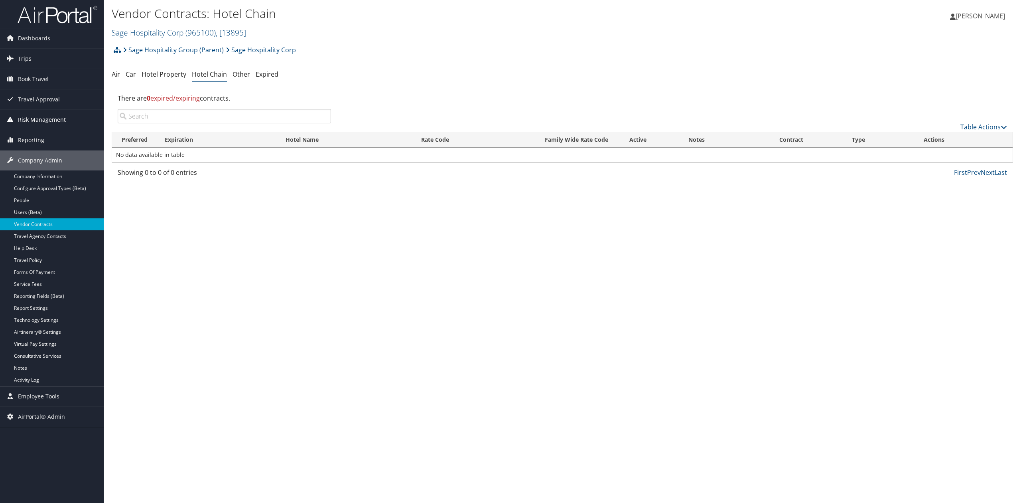
click at [51, 120] on span "Risk Management" at bounding box center [42, 120] width 48 height 20
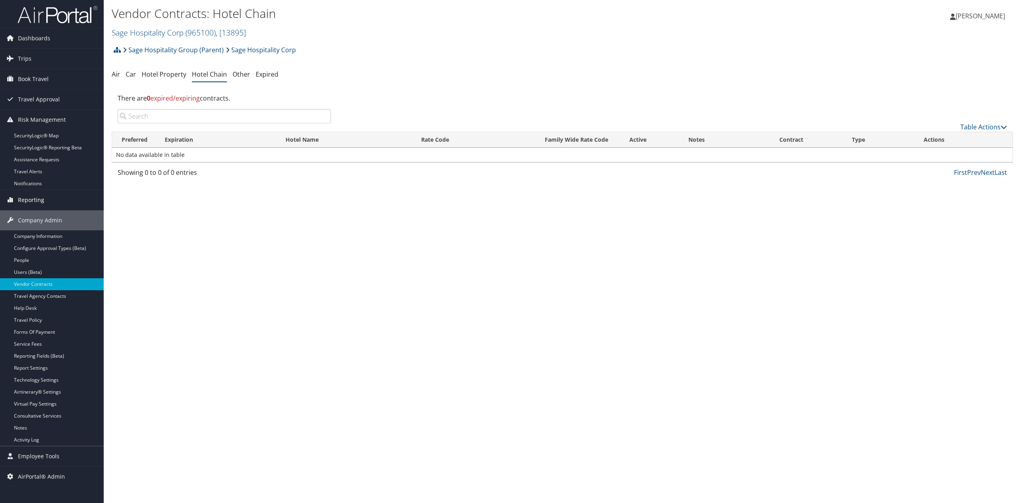
click at [39, 201] on span "Reporting" at bounding box center [31, 200] width 26 height 20
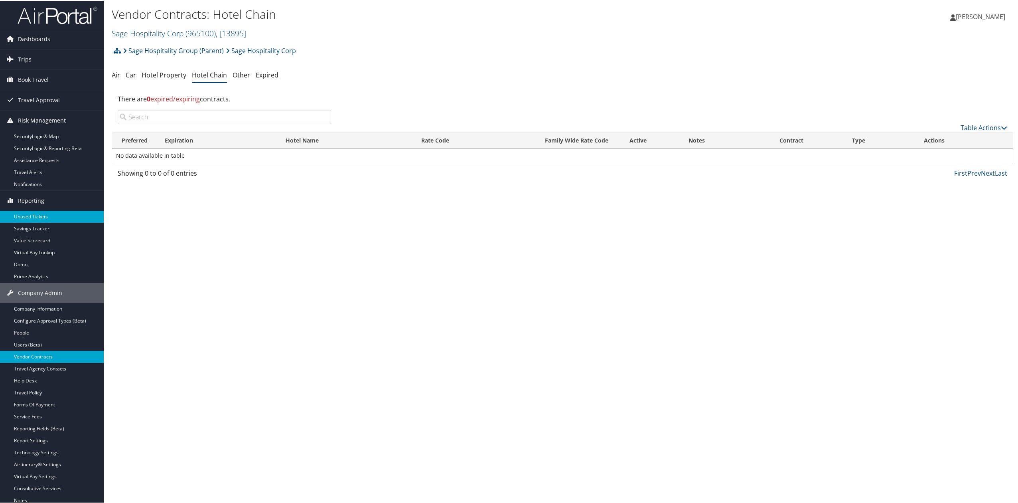
click at [43, 216] on link "Unused Tickets" at bounding box center [52, 216] width 104 height 12
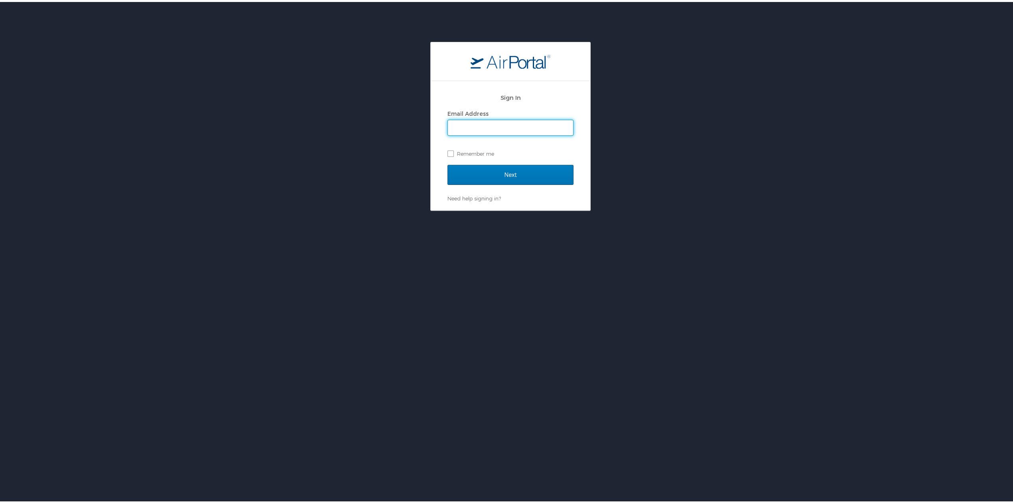
type input "[PERSON_NAME][EMAIL_ADDRESS][PERSON_NAME][DOMAIN_NAME]"
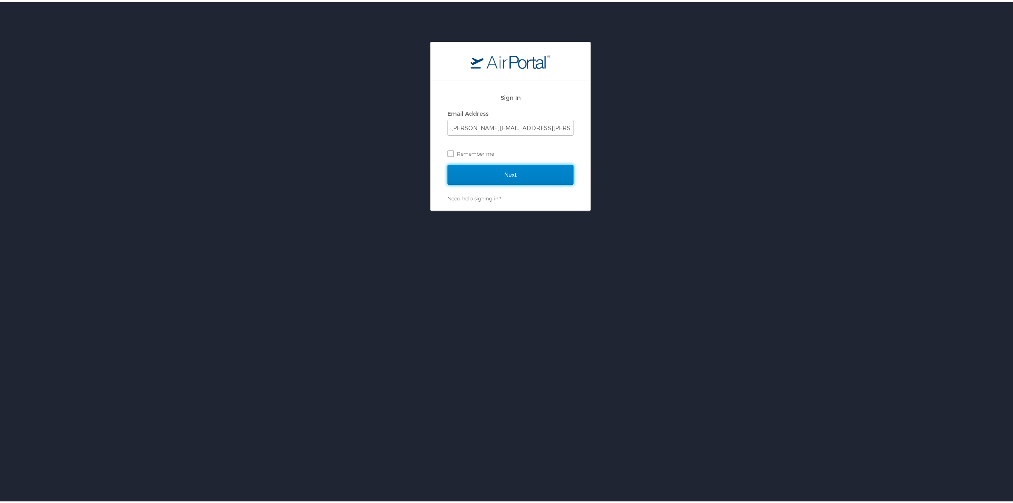
click at [484, 171] on input "Next" at bounding box center [511, 173] width 126 height 20
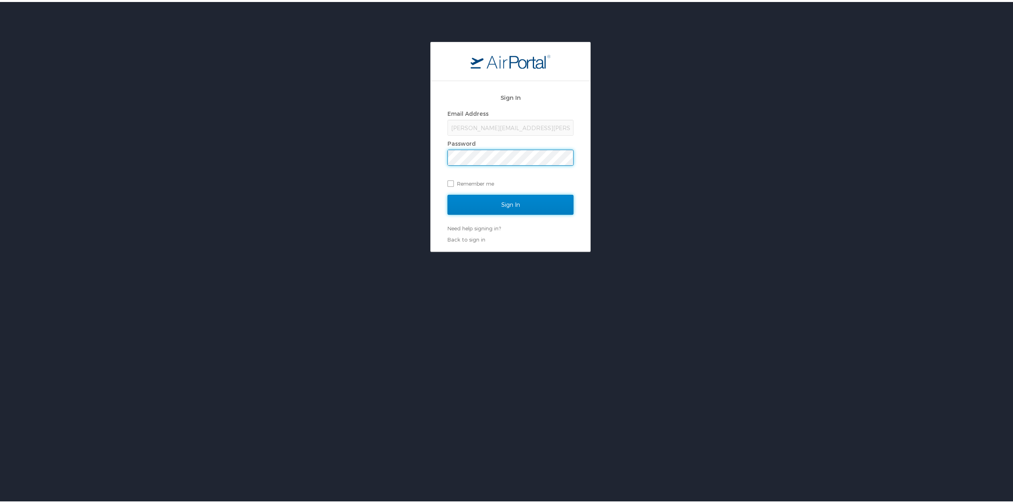
click at [494, 210] on input "Sign In" at bounding box center [511, 203] width 126 height 20
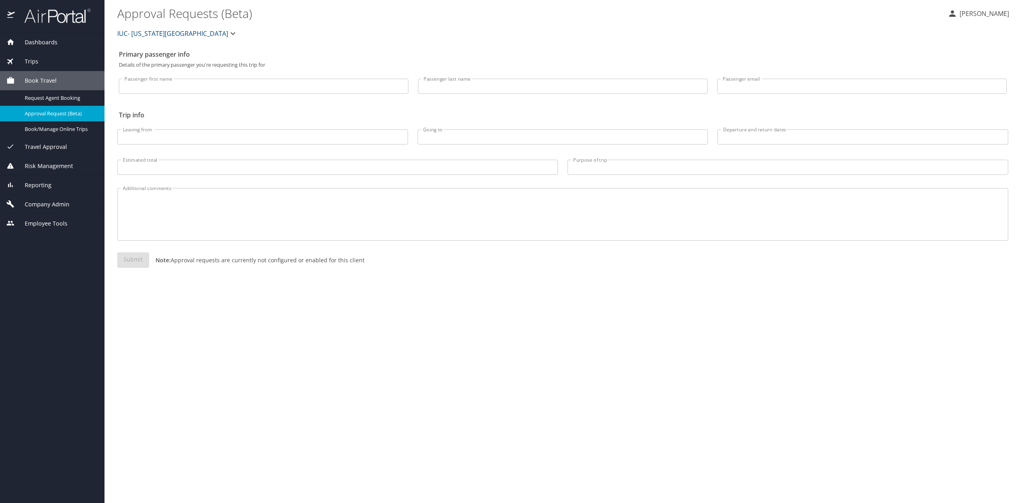
click at [63, 170] on span "Risk Management" at bounding box center [44, 166] width 58 height 9
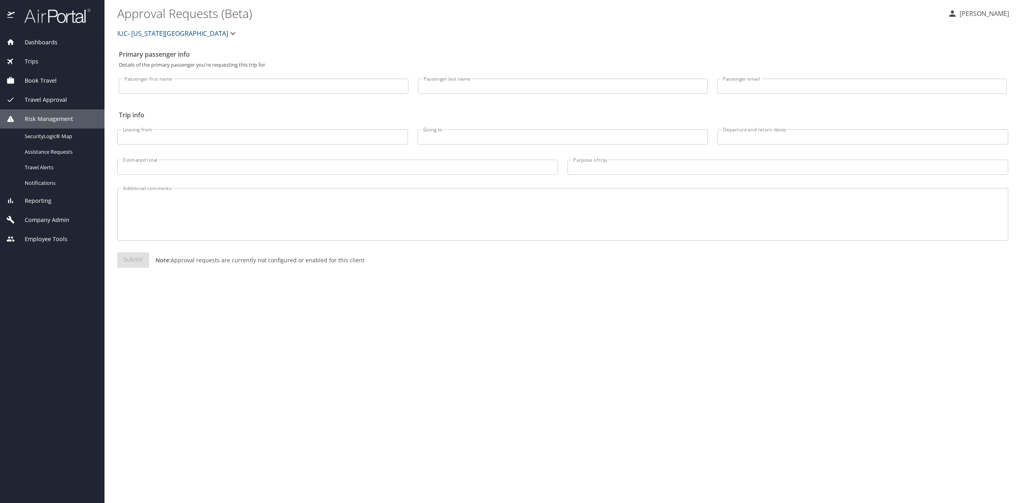
click at [43, 204] on span "Reporting" at bounding box center [33, 200] width 37 height 9
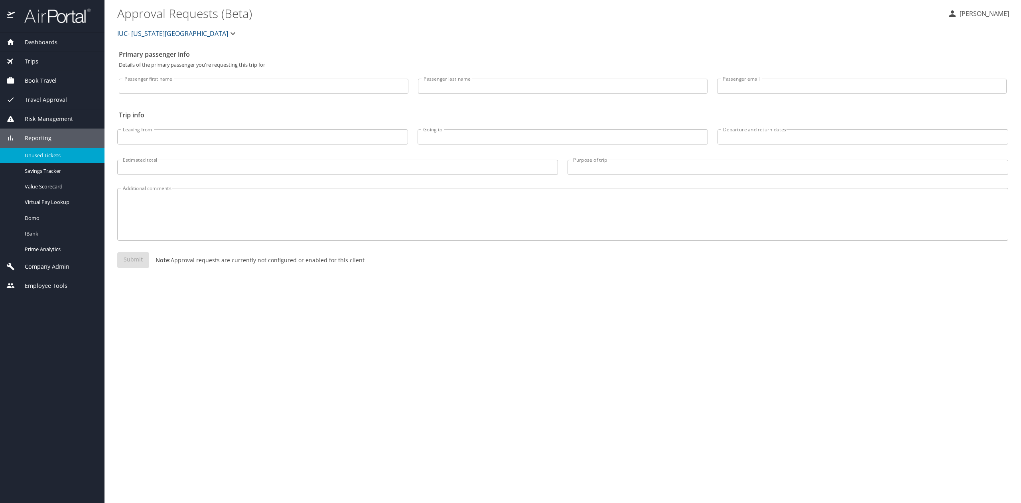
click at [53, 157] on span "Unused Tickets" at bounding box center [60, 156] width 70 height 8
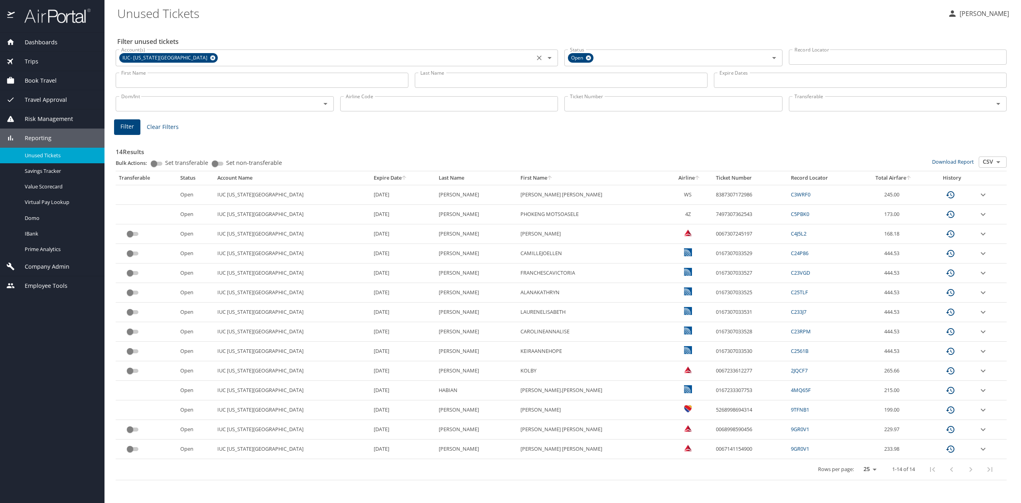
click at [210, 58] on icon at bounding box center [212, 57] width 5 height 5
click at [194, 60] on input "Account(s)" at bounding box center [325, 57] width 414 height 10
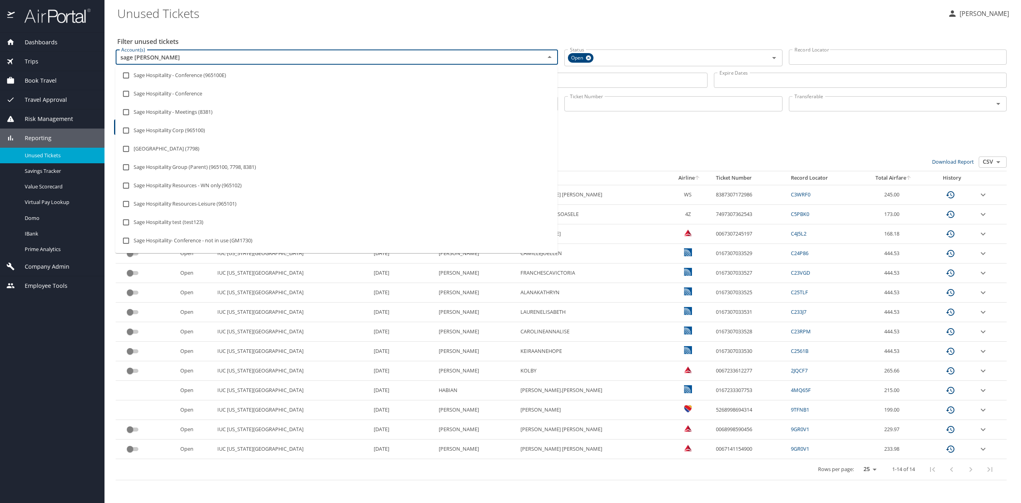
type input "sage hospital"
click at [167, 131] on li "Sage Hospitality Corp (965100)" at bounding box center [336, 130] width 442 height 18
checkbox input "true"
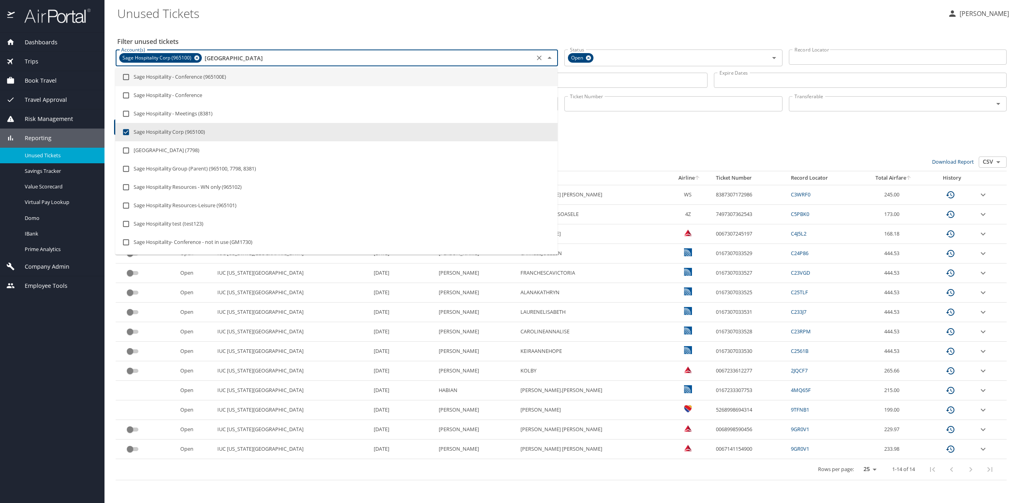
type input "sage hospital"
click at [457, 18] on Tickets "Unused Tickets" at bounding box center [529, 13] width 824 height 25
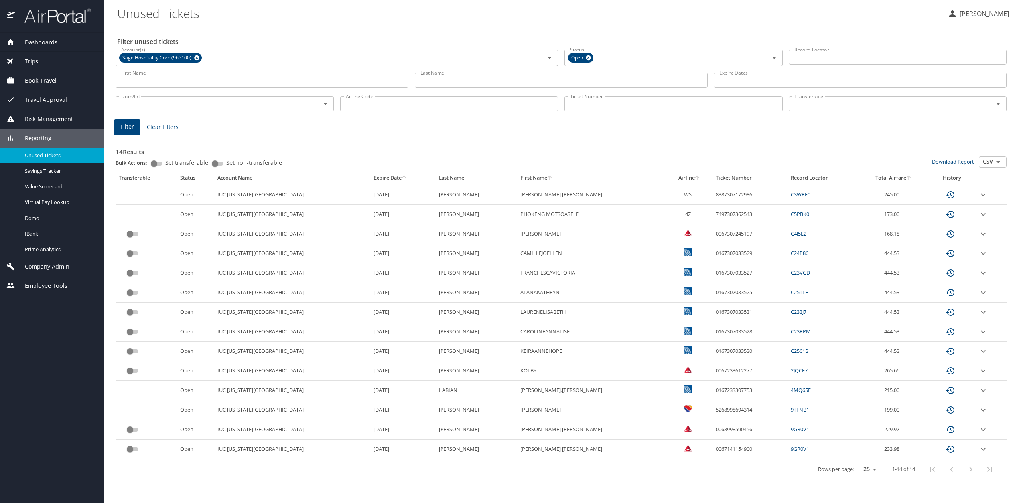
click at [126, 126] on span "Filter" at bounding box center [127, 127] width 14 height 10
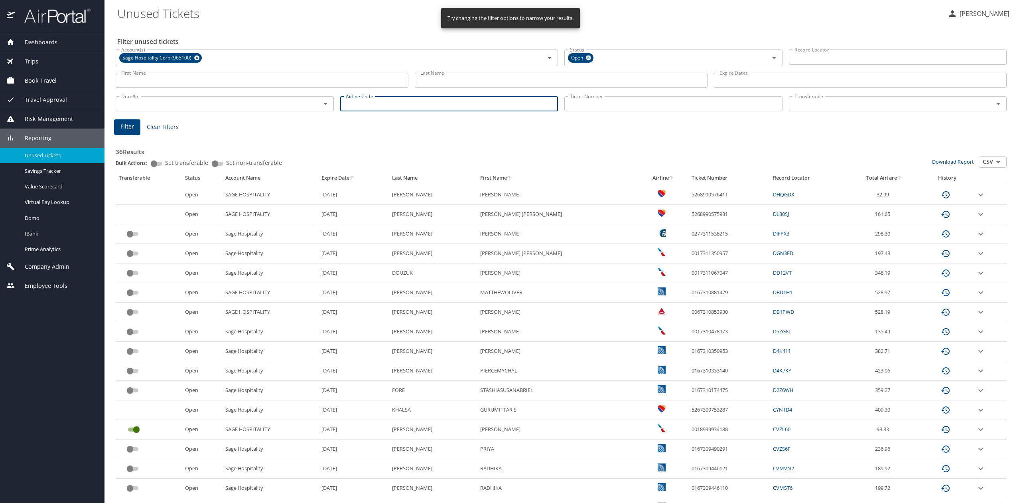
click at [371, 109] on input "Airline Code" at bounding box center [449, 103] width 218 height 15
type input "aa"
click at [131, 126] on span "Filter" at bounding box center [127, 127] width 14 height 10
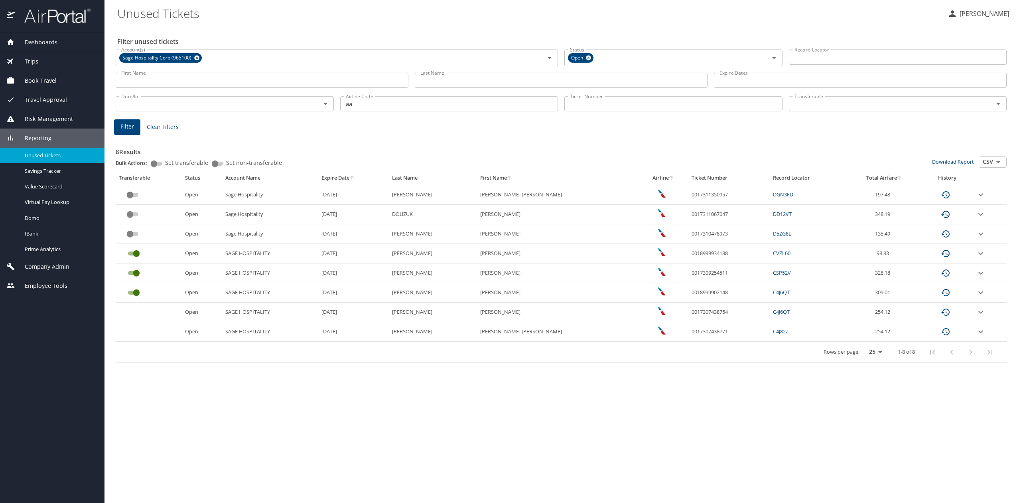
click at [976, 311] on icon "expand row" at bounding box center [981, 312] width 10 height 10
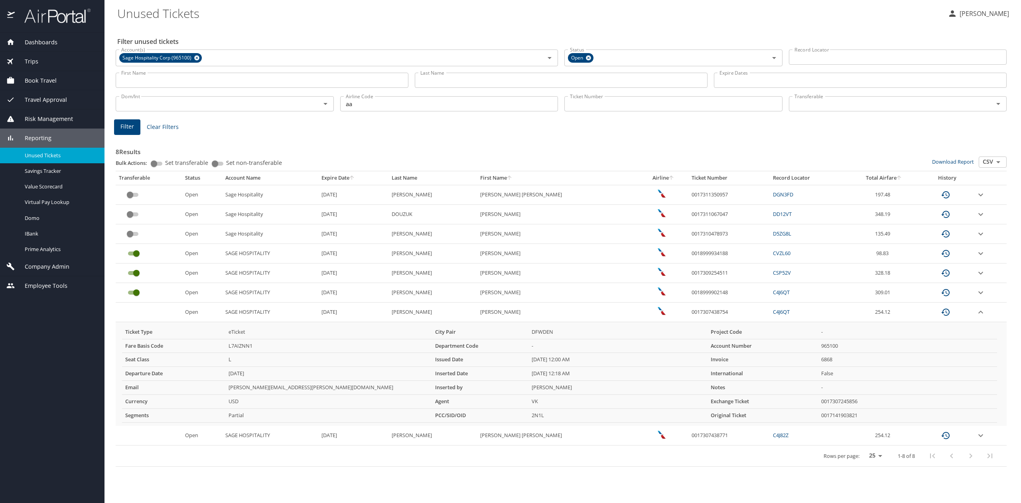
click at [976, 438] on icon "expand row" at bounding box center [981, 436] width 10 height 10
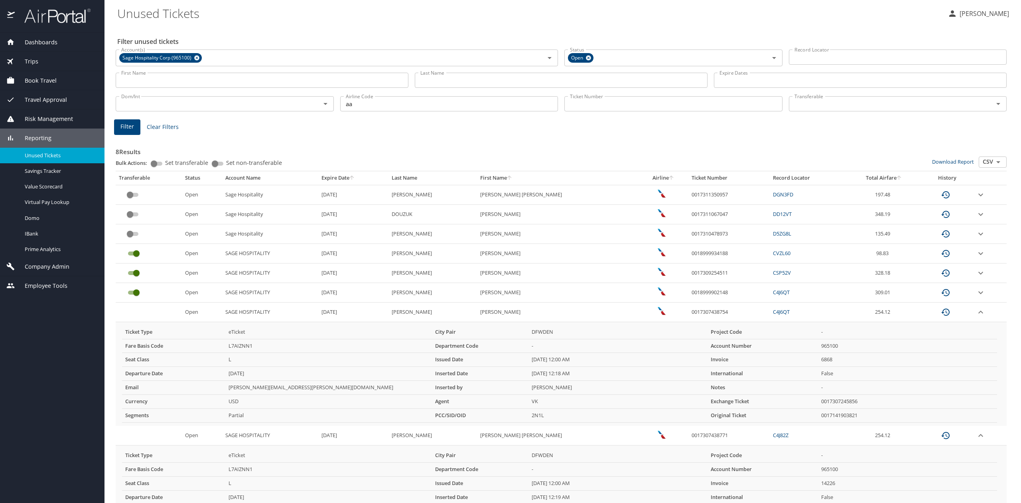
scroll to position [74, 0]
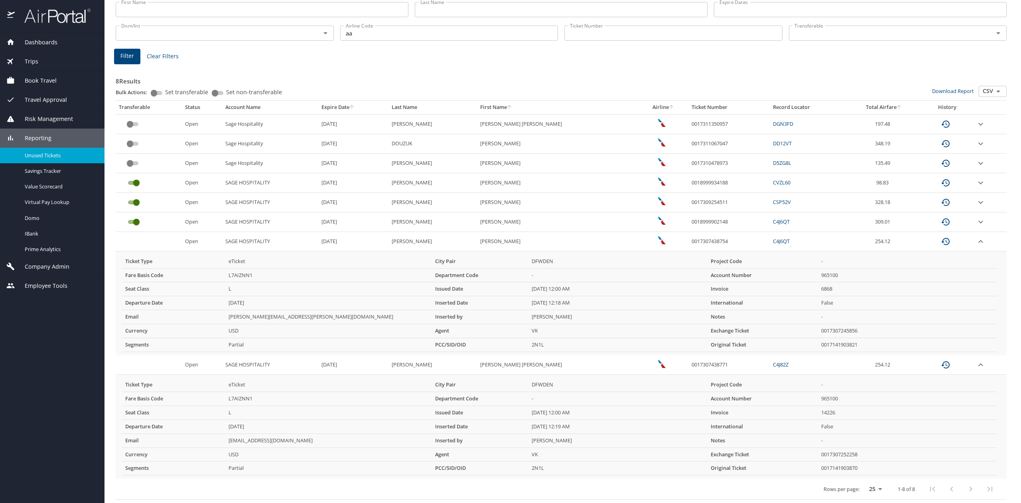
drag, startPoint x: 65, startPoint y: 393, endPoint x: 61, endPoint y: 390, distance: 4.8
click at [61, 390] on div "Dashboards AirPortal 360™ Manager AirPortal 360™ Agent My Travel Dashboard Trip…" at bounding box center [52, 268] width 105 height 470
click at [60, 14] on img at bounding box center [53, 16] width 75 height 16
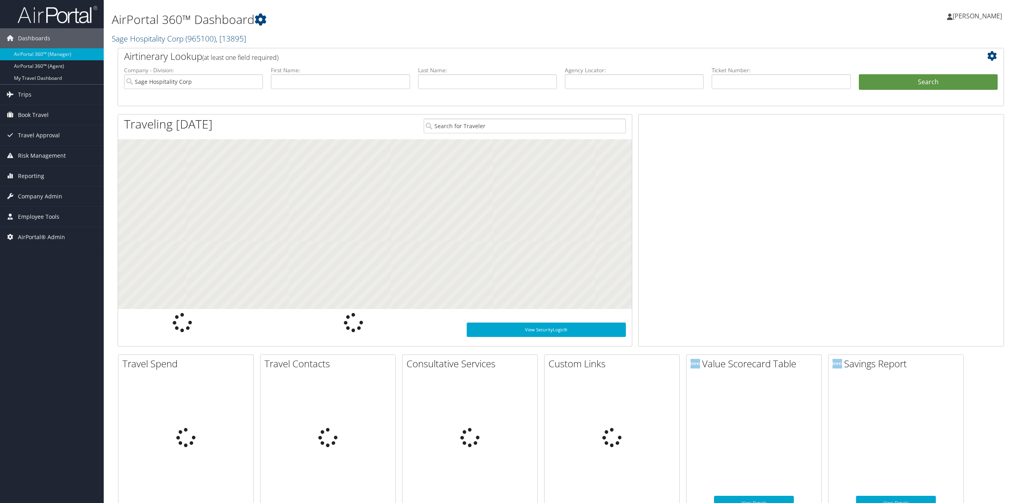
click at [170, 40] on link "Sage Hospitality Corp ( 965100 ) , [ 13895 ]" at bounding box center [179, 38] width 134 height 11
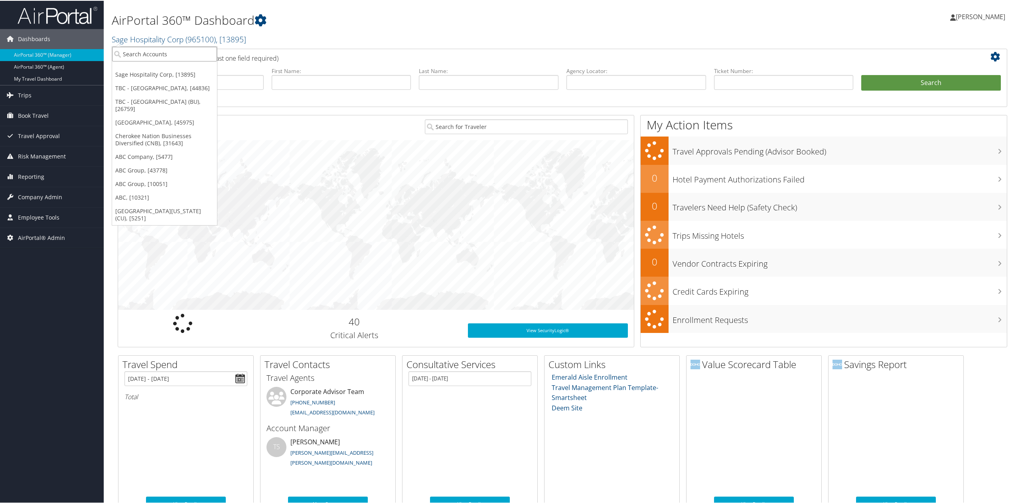
click at [176, 58] on input "search" at bounding box center [164, 53] width 105 height 15
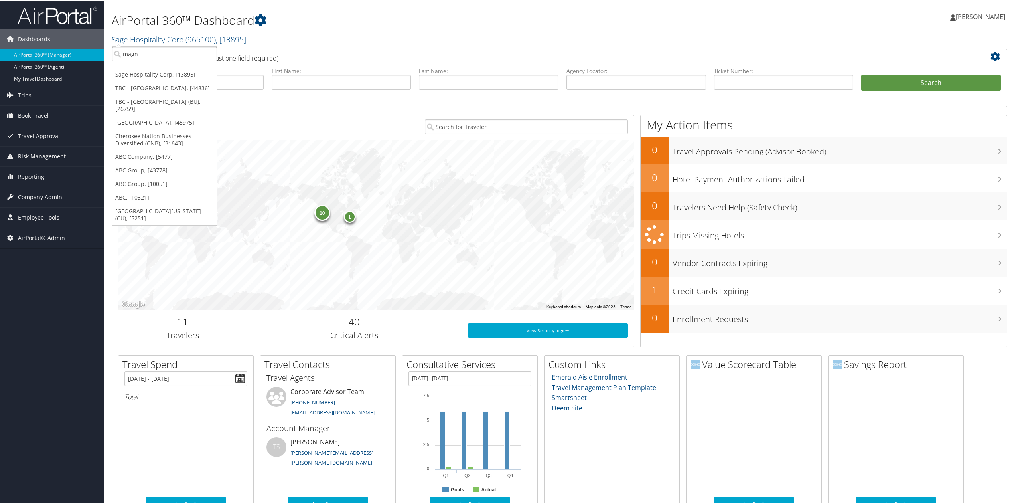
type input "magna"
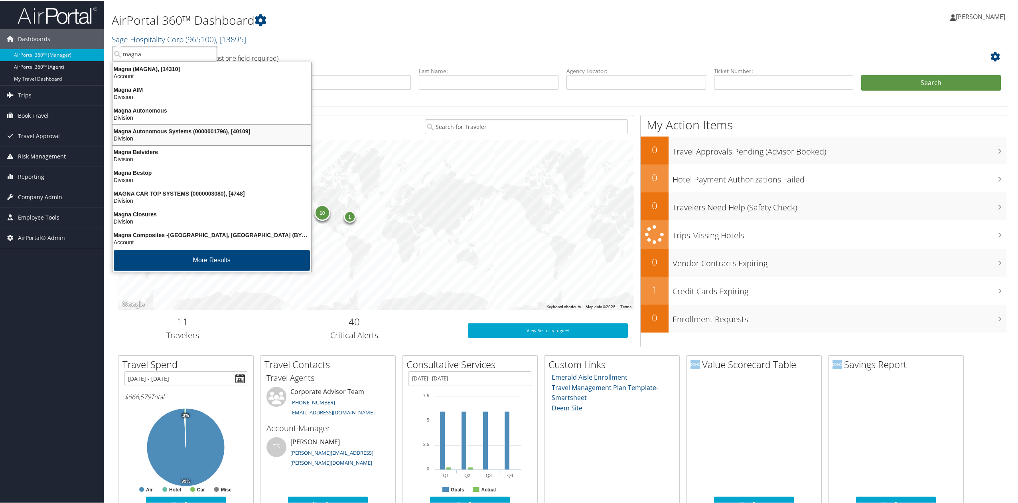
click at [186, 136] on div "Division" at bounding box center [212, 137] width 208 height 7
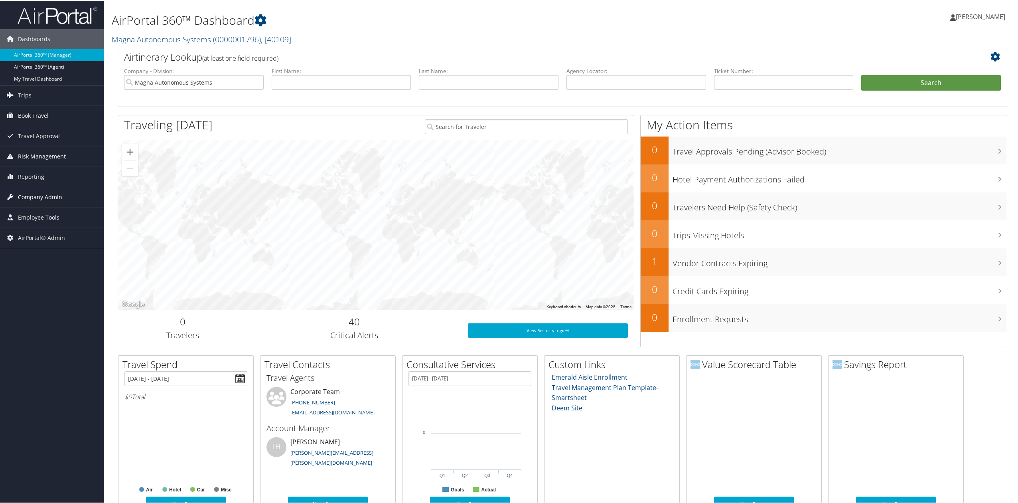
click at [78, 194] on link "Company Admin" at bounding box center [52, 196] width 104 height 20
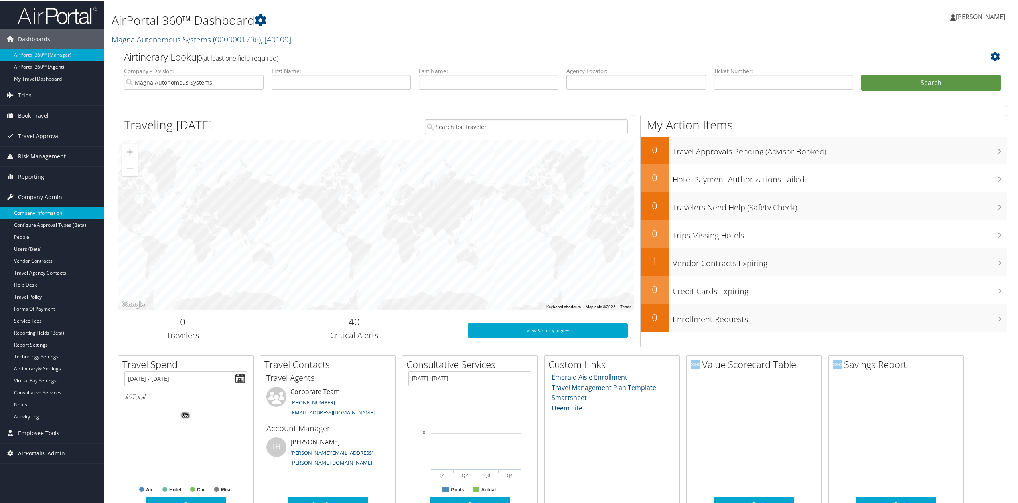
click at [66, 212] on link "Company Information" at bounding box center [52, 212] width 104 height 12
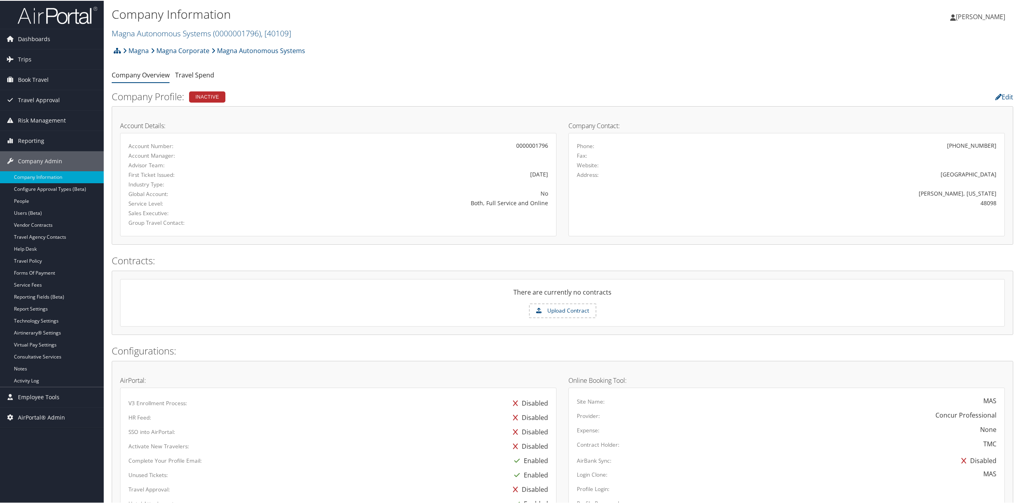
click at [121, 51] on li "Magna" at bounding box center [135, 50] width 28 height 16
click at [120, 45] on link at bounding box center [117, 50] width 7 height 16
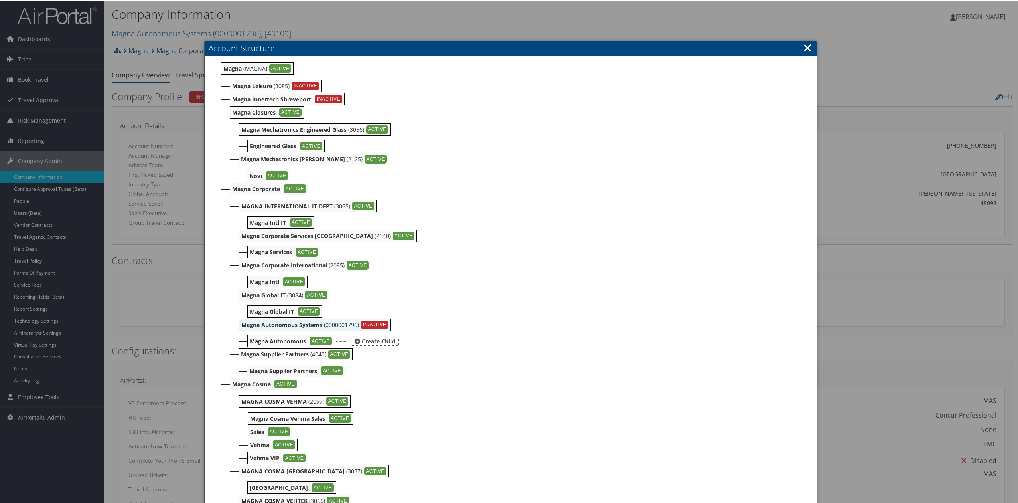
click at [272, 339] on b "Magna Autonomous" at bounding box center [278, 340] width 56 height 8
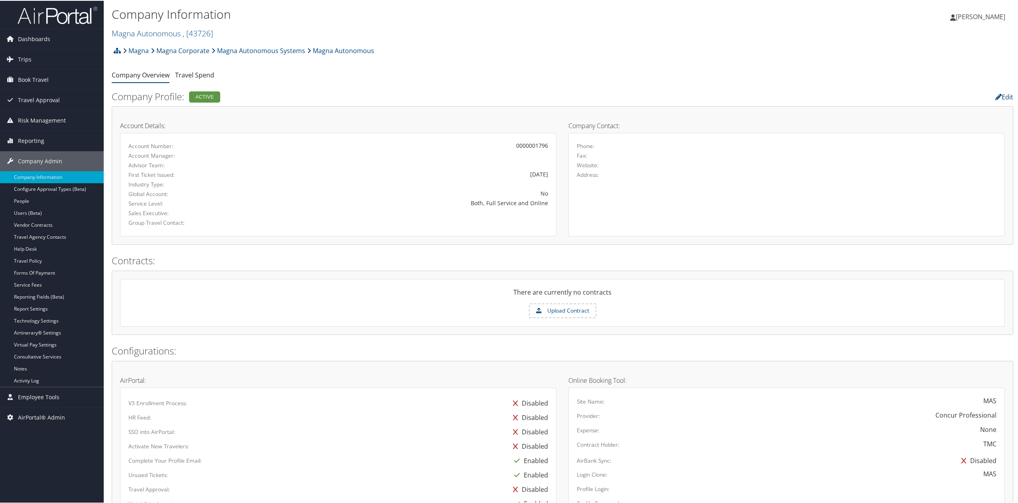
click at [1003, 97] on link "Edit" at bounding box center [1004, 96] width 18 height 9
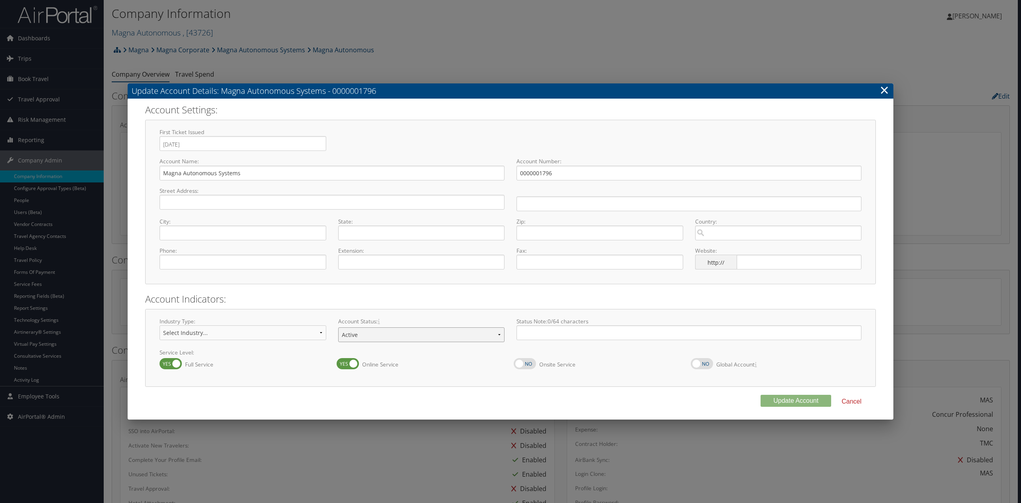
click at [389, 338] on select "Offboarding At Risk Inactive Active Implementing" at bounding box center [421, 334] width 167 height 15
select select "10"
click at [338, 327] on select "Offboarding At Risk Inactive Active Implementing" at bounding box center [421, 334] width 167 height 15
click at [798, 404] on button "Update Account" at bounding box center [796, 401] width 71 height 12
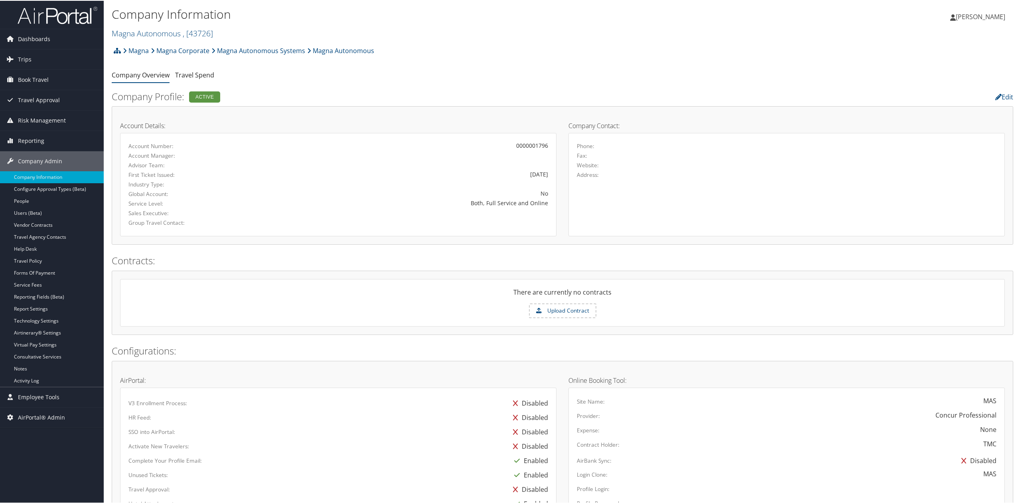
click at [32, 10] on img at bounding box center [58, 14] width 80 height 19
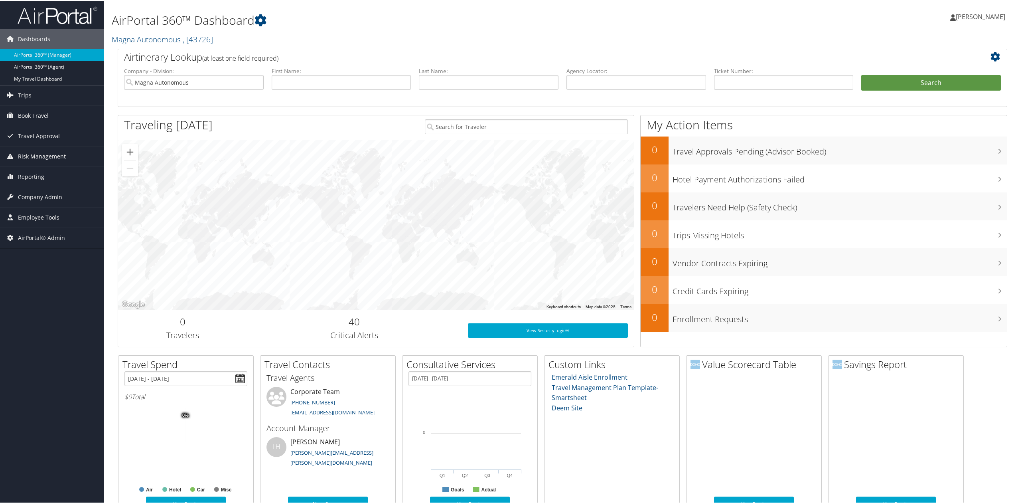
click at [154, 44] on div "AirPortal 360™ Dashboard Magna Autonomous , [ 43726 ] Magna Autonomous Systems …" at bounding box center [412, 26] width 601 height 44
click at [160, 40] on link "Magna Autonomous , [ 43726 ]" at bounding box center [162, 38] width 101 height 11
click at [160, 48] on input "search" at bounding box center [164, 53] width 105 height 15
type input "MSU"
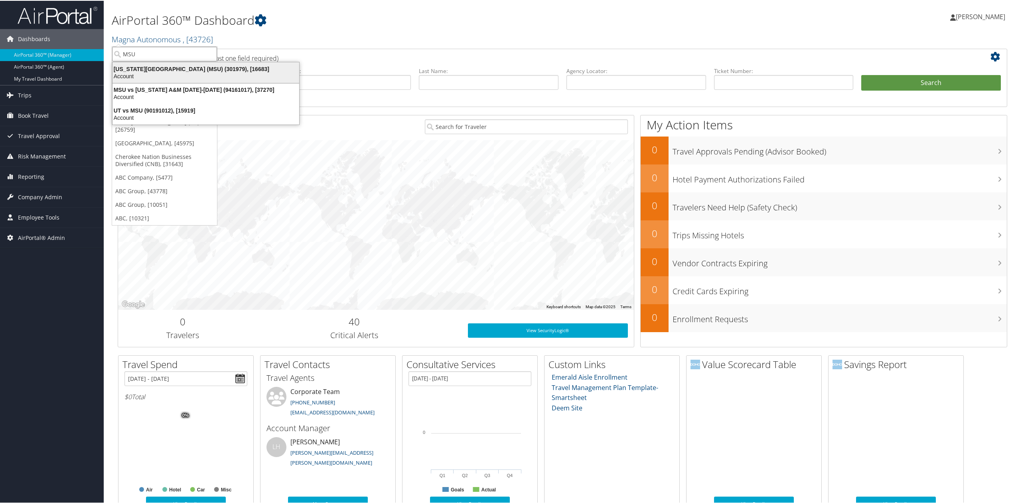
click at [146, 77] on div "Account" at bounding box center [206, 75] width 196 height 7
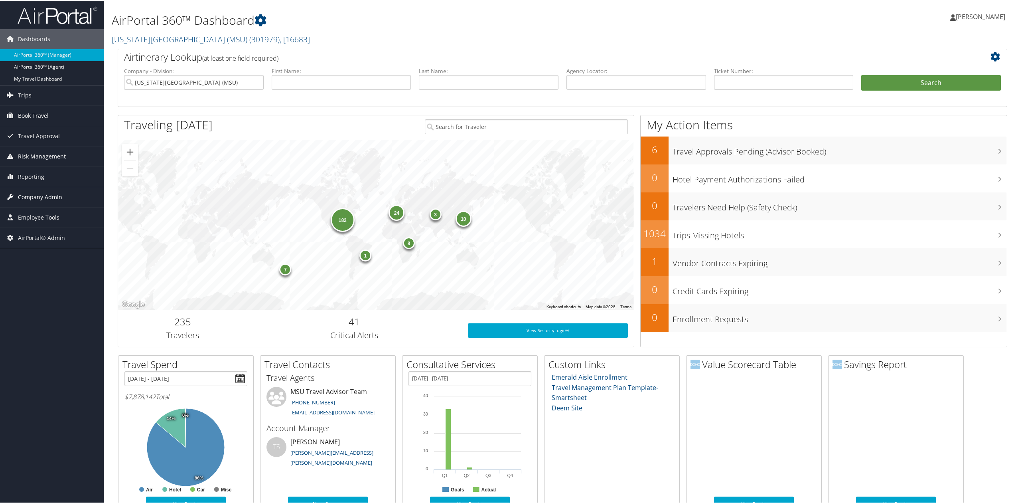
click at [16, 194] on link "Company Admin" at bounding box center [52, 196] width 104 height 20
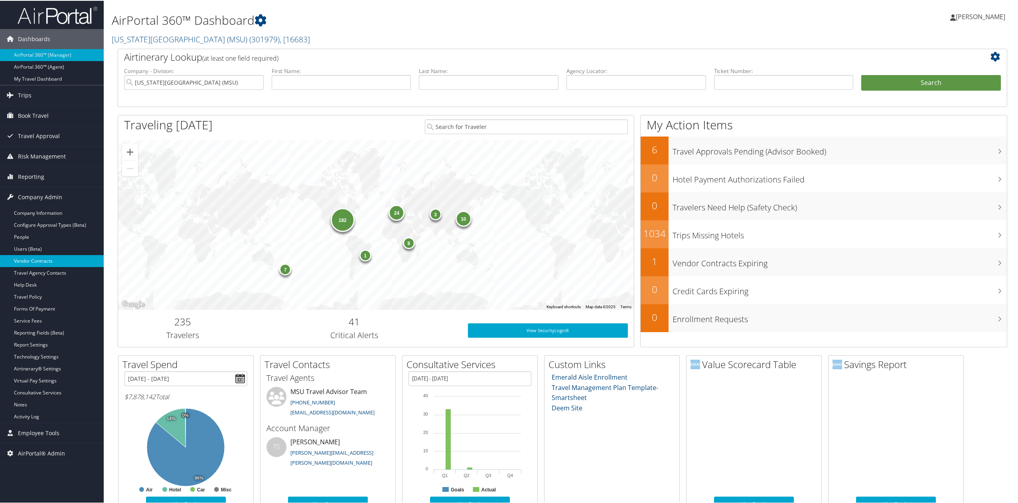
click at [45, 261] on link "Vendor Contracts" at bounding box center [52, 260] width 104 height 12
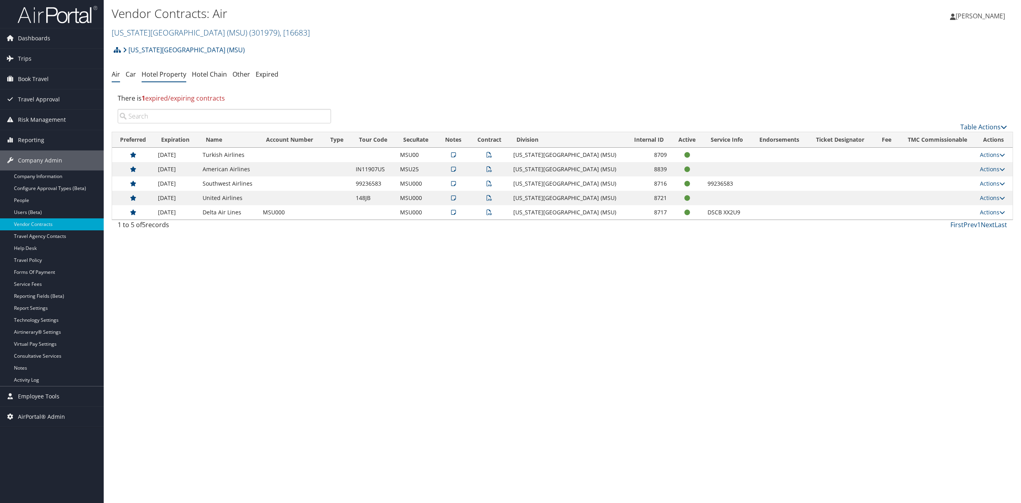
click at [162, 79] on link "Hotel Property" at bounding box center [164, 74] width 45 height 9
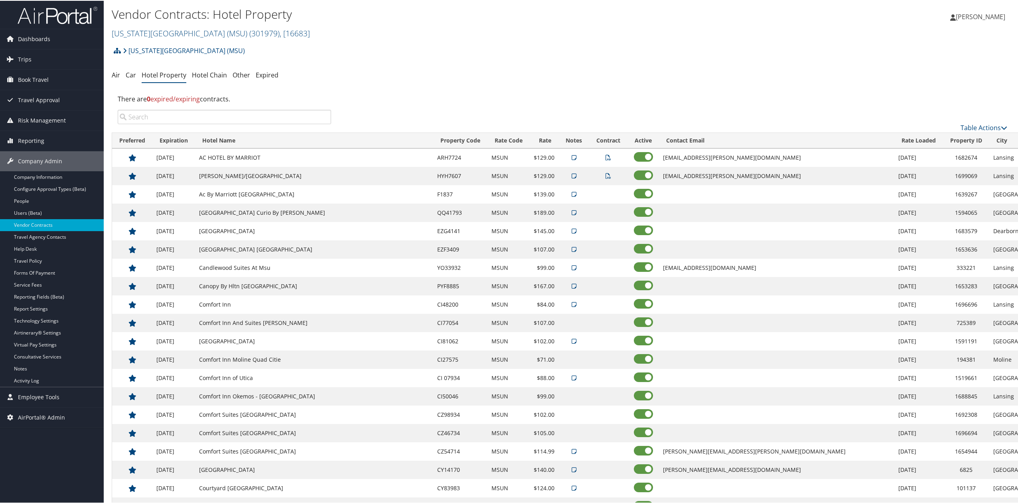
click at [572, 158] on icon at bounding box center [574, 157] width 5 height 6
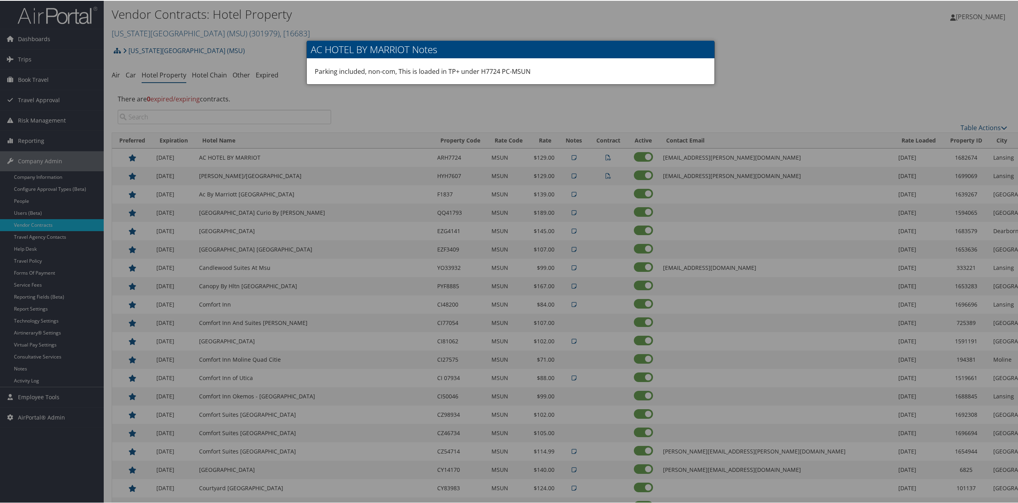
click at [509, 175] on div at bounding box center [510, 251] width 1021 height 503
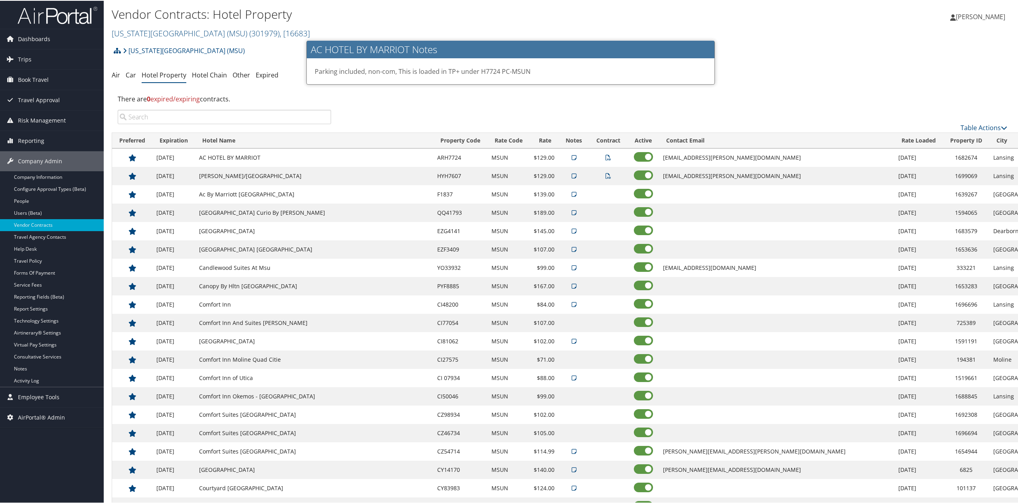
click at [572, 174] on icon at bounding box center [574, 175] width 5 height 6
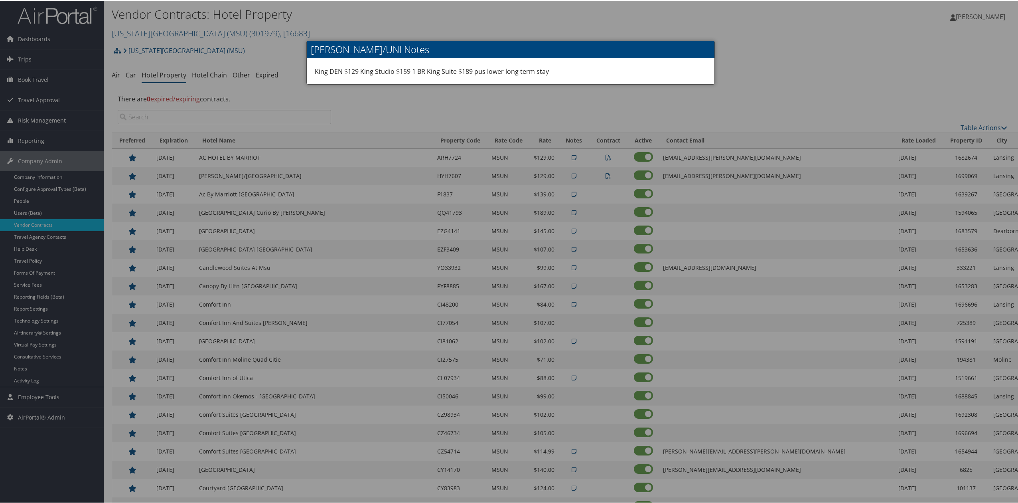
click at [511, 190] on div at bounding box center [510, 251] width 1021 height 503
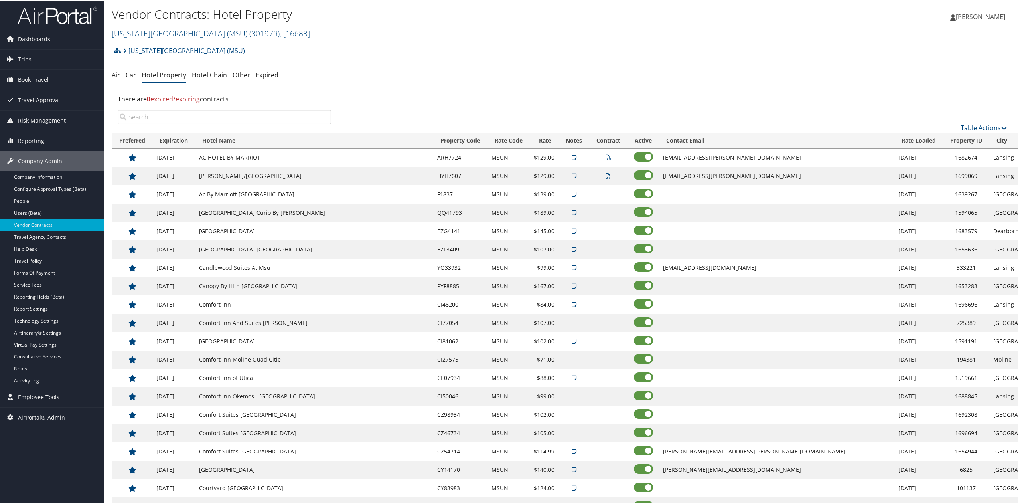
click at [572, 193] on icon at bounding box center [574, 194] width 5 height 6
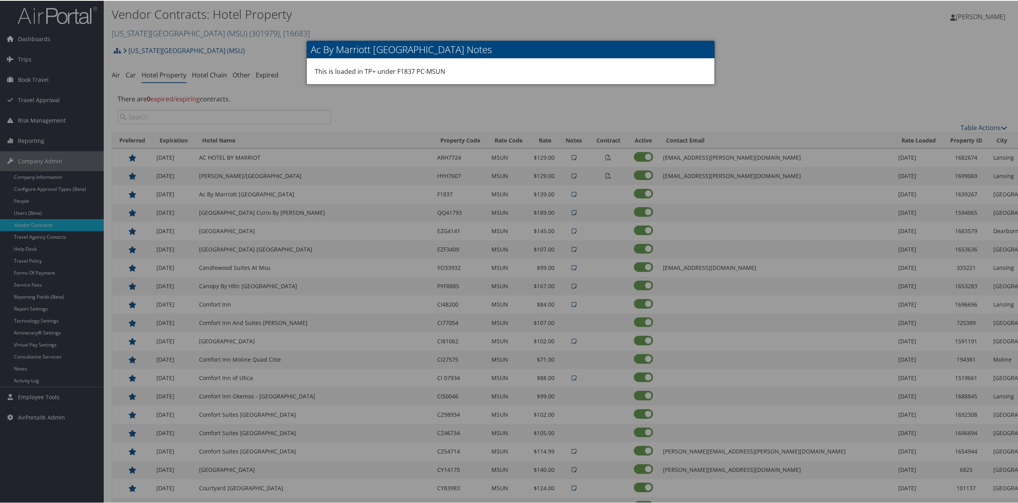
click at [510, 215] on div at bounding box center [510, 251] width 1021 height 503
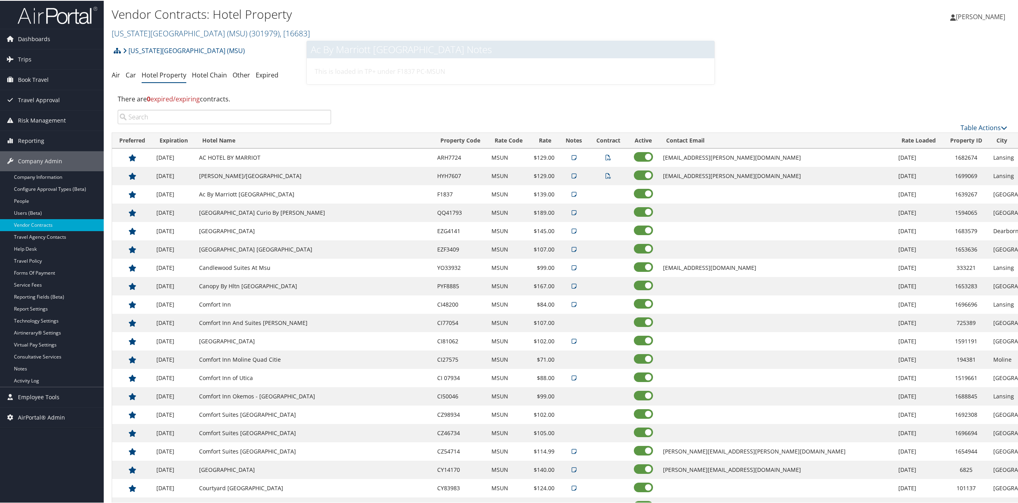
click at [572, 211] on icon at bounding box center [574, 212] width 5 height 6
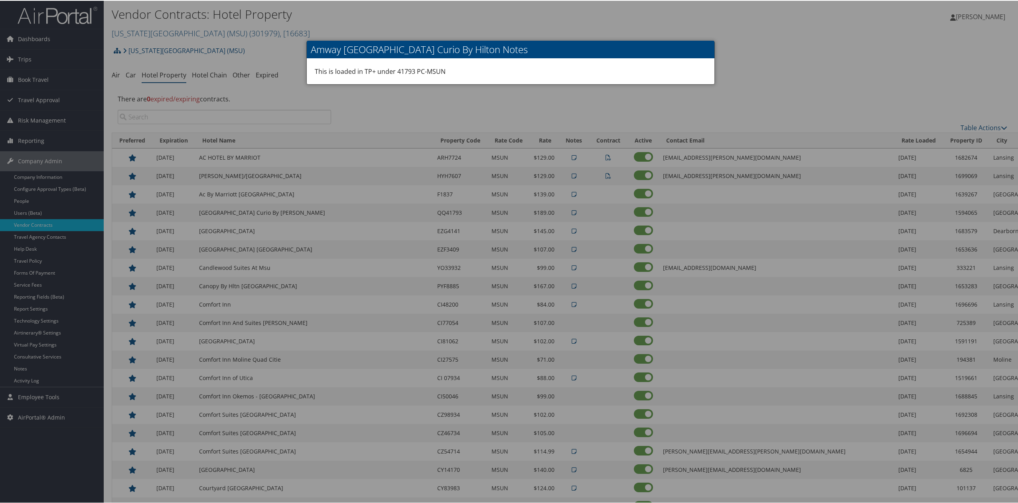
click at [516, 186] on div at bounding box center [510, 251] width 1021 height 503
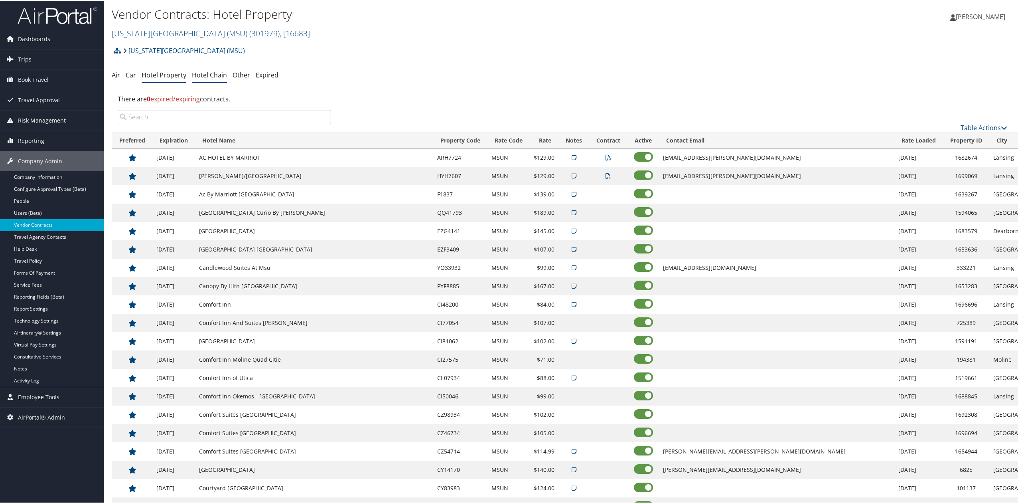
click at [209, 76] on link "Hotel Chain" at bounding box center [209, 74] width 35 height 9
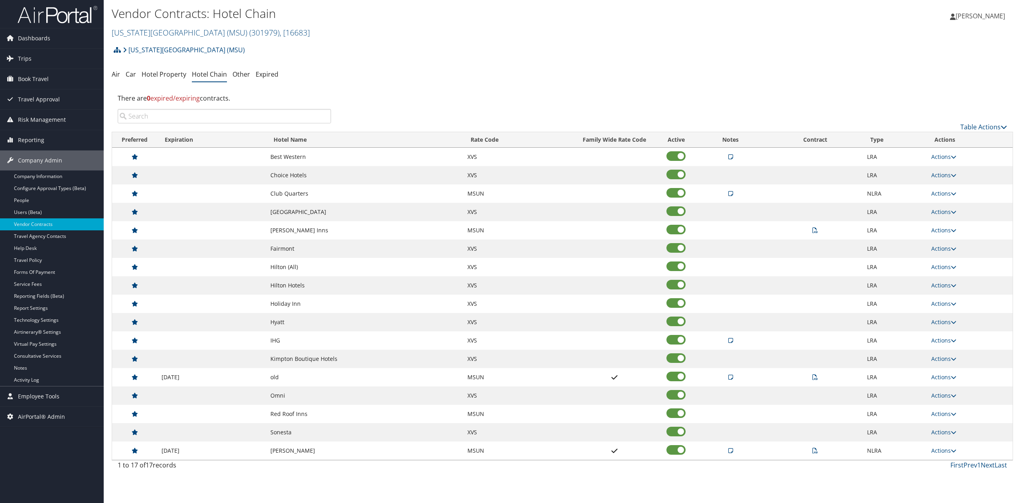
click at [732, 195] on icon at bounding box center [731, 194] width 5 height 6
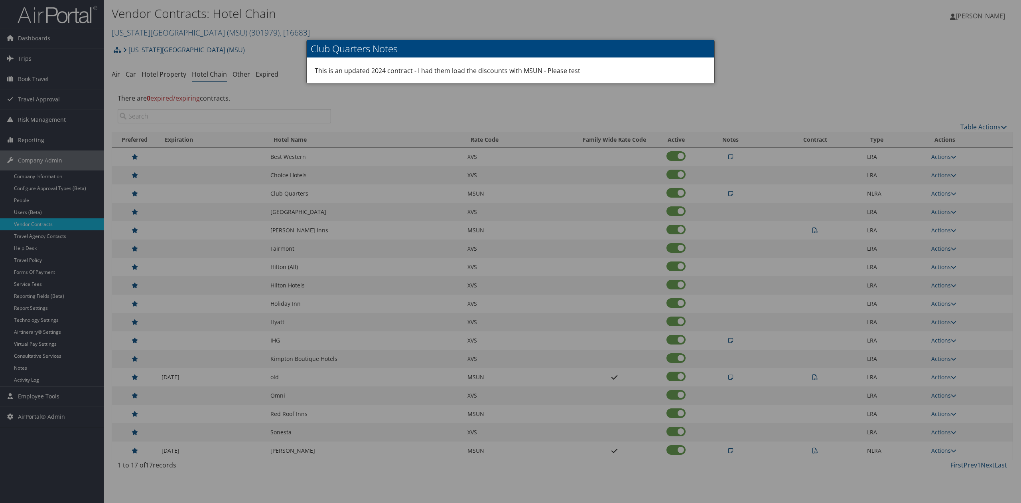
click at [562, 106] on div at bounding box center [510, 251] width 1021 height 503
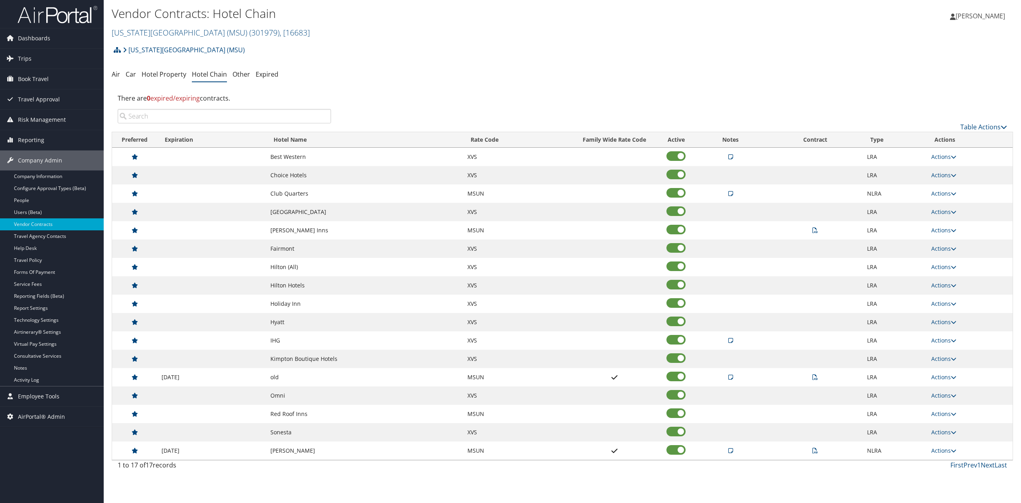
click at [47, 14] on img at bounding box center [58, 14] width 80 height 19
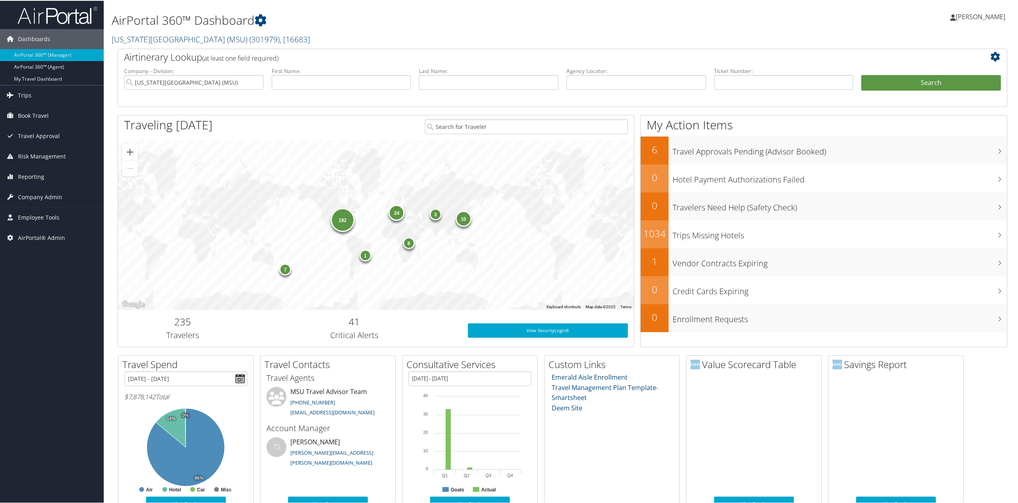
click at [149, 37] on link "[US_STATE][GEOGRAPHIC_DATA] (MSU) ( 301979 ) , [ 16683 ]" at bounding box center [211, 38] width 198 height 11
click at [149, 60] on input "search" at bounding box center [164, 53] width 105 height 15
type input "conduent"
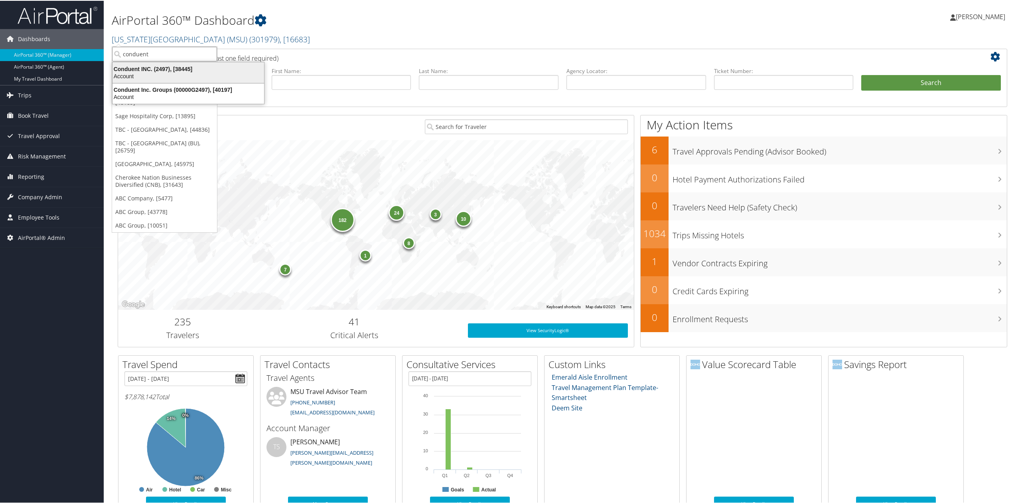
click at [167, 69] on div "Conduent INC. (2497), [38445]" at bounding box center [188, 68] width 161 height 7
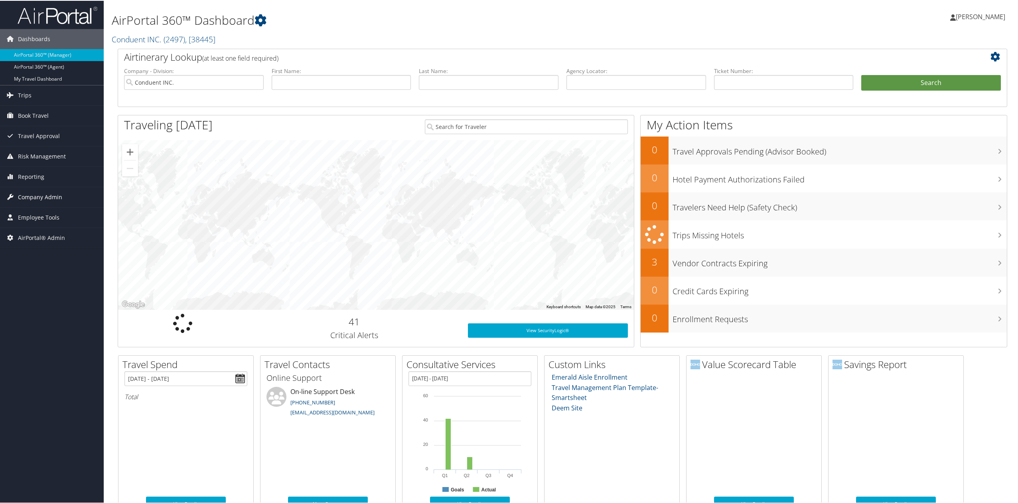
drag, startPoint x: 28, startPoint y: 188, endPoint x: 28, endPoint y: 195, distance: 6.4
click at [28, 188] on span "Company Admin" at bounding box center [40, 196] width 44 height 20
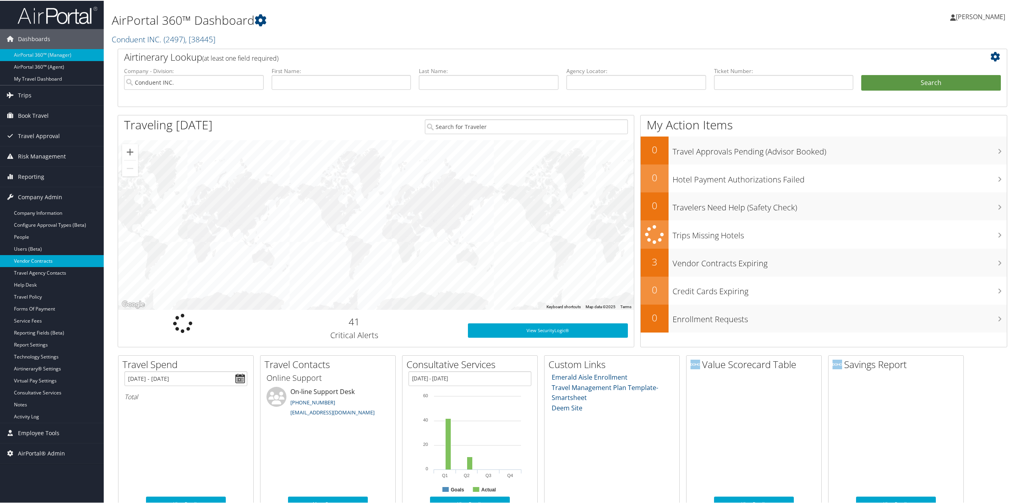
click at [34, 263] on link "Vendor Contracts" at bounding box center [52, 260] width 104 height 12
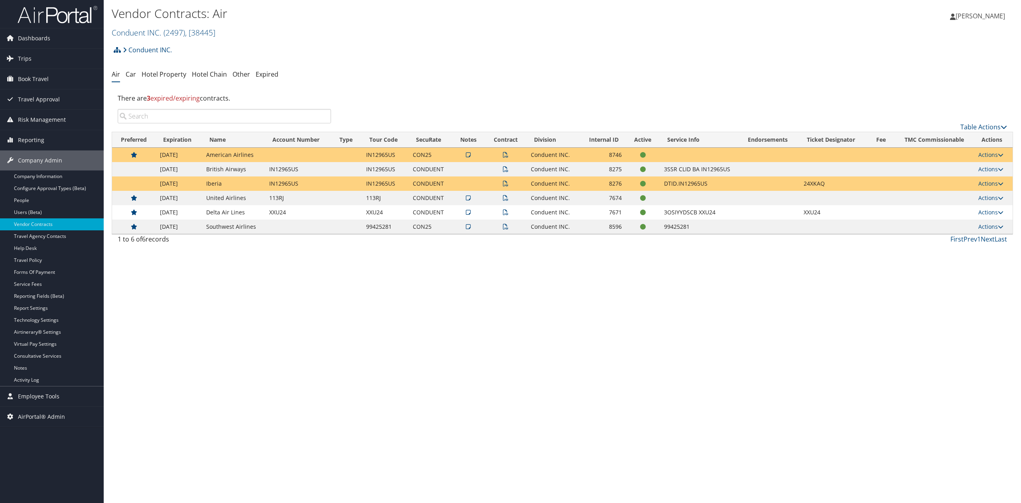
click at [224, 329] on div "Vendor Contracts: Air Conduent INC. ( 2497 ) , [ 38445 ] Conduent INC. [US_STAT…" at bounding box center [563, 251] width 918 height 503
click at [201, 315] on div "Vendor Contracts: Air Conduent INC. ( 2497 ) , [ 38445 ] Conduent INC. [US_STAT…" at bounding box center [563, 251] width 918 height 503
click at [471, 154] on td at bounding box center [469, 155] width 34 height 14
click at [466, 160] on td at bounding box center [469, 155] width 34 height 14
click at [473, 155] on td at bounding box center [469, 155] width 34 height 14
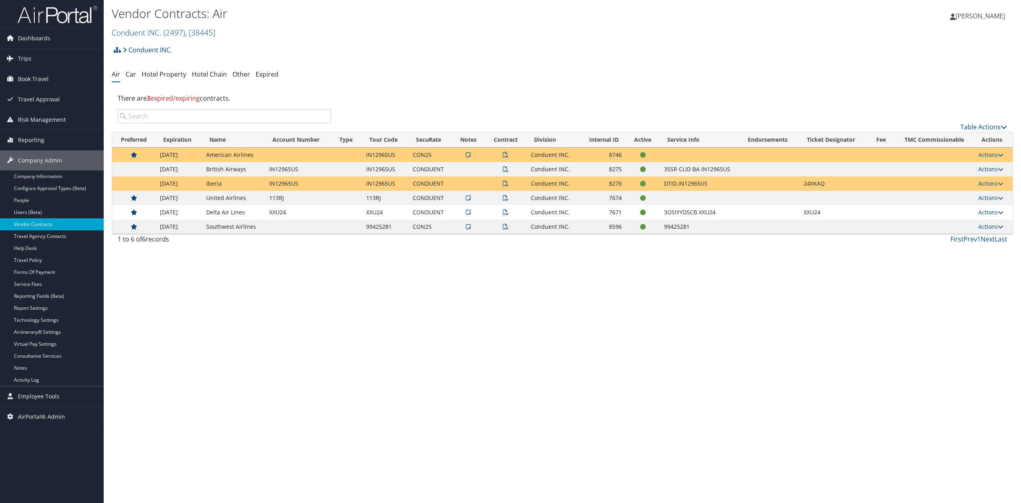
click at [470, 155] on icon at bounding box center [468, 155] width 5 height 6
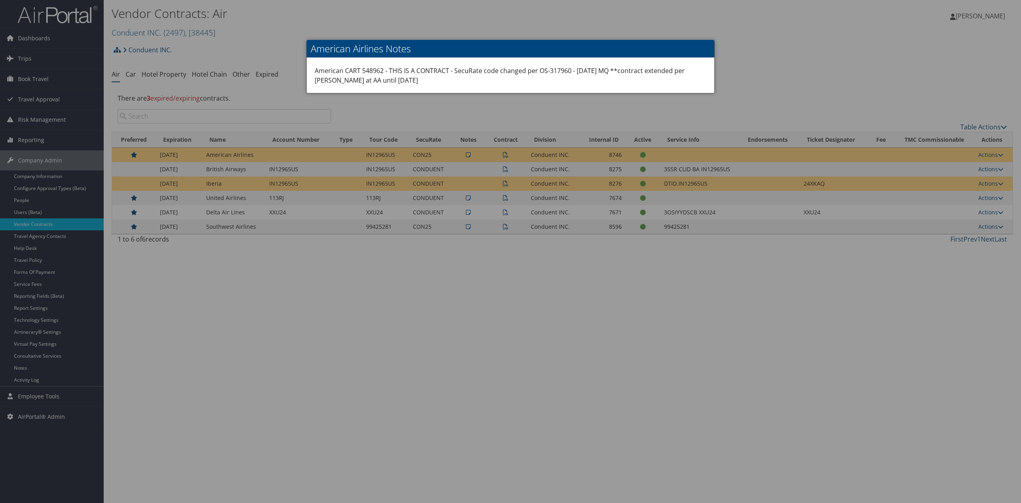
click at [608, 290] on div at bounding box center [510, 251] width 1021 height 503
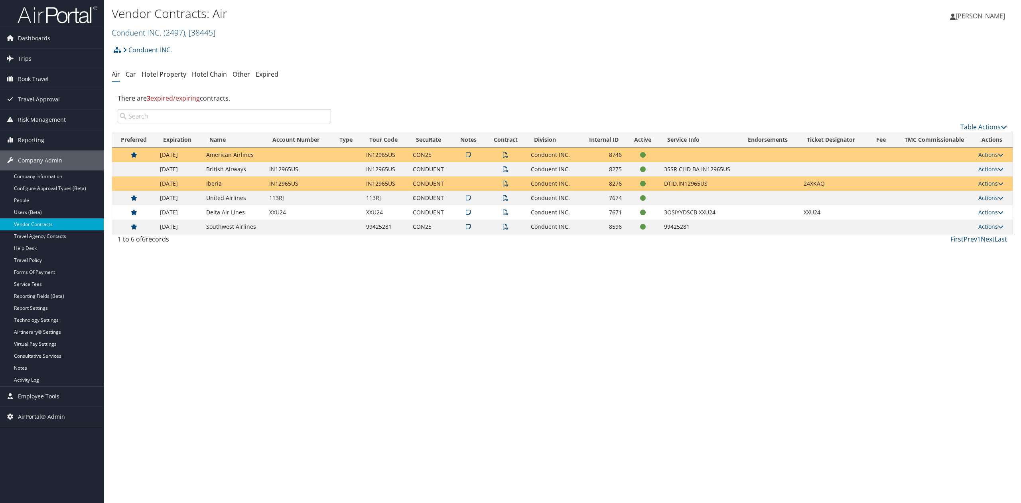
click at [470, 326] on div "Vendor Contracts: Air Conduent INC. ( 2497 ) , [ 38445 ] Conduent INC. [US_STAT…" at bounding box center [563, 251] width 918 height 503
drag, startPoint x: 245, startPoint y: 306, endPoint x: 281, endPoint y: 307, distance: 35.9
click at [245, 307] on div "Vendor Contracts: Air Conduent INC. ( 2497 ) , [ 38445 ] Conduent INC. [US_STAT…" at bounding box center [563, 251] width 918 height 503
drag, startPoint x: 232, startPoint y: 282, endPoint x: 236, endPoint y: 154, distance: 128.2
click at [232, 275] on div "Vendor Contracts: Air Conduent INC. ( 2497 ) , [ 38445 ] Conduent INC. [US_STAT…" at bounding box center [563, 251] width 918 height 503
